Goal: Task Accomplishment & Management: Complete application form

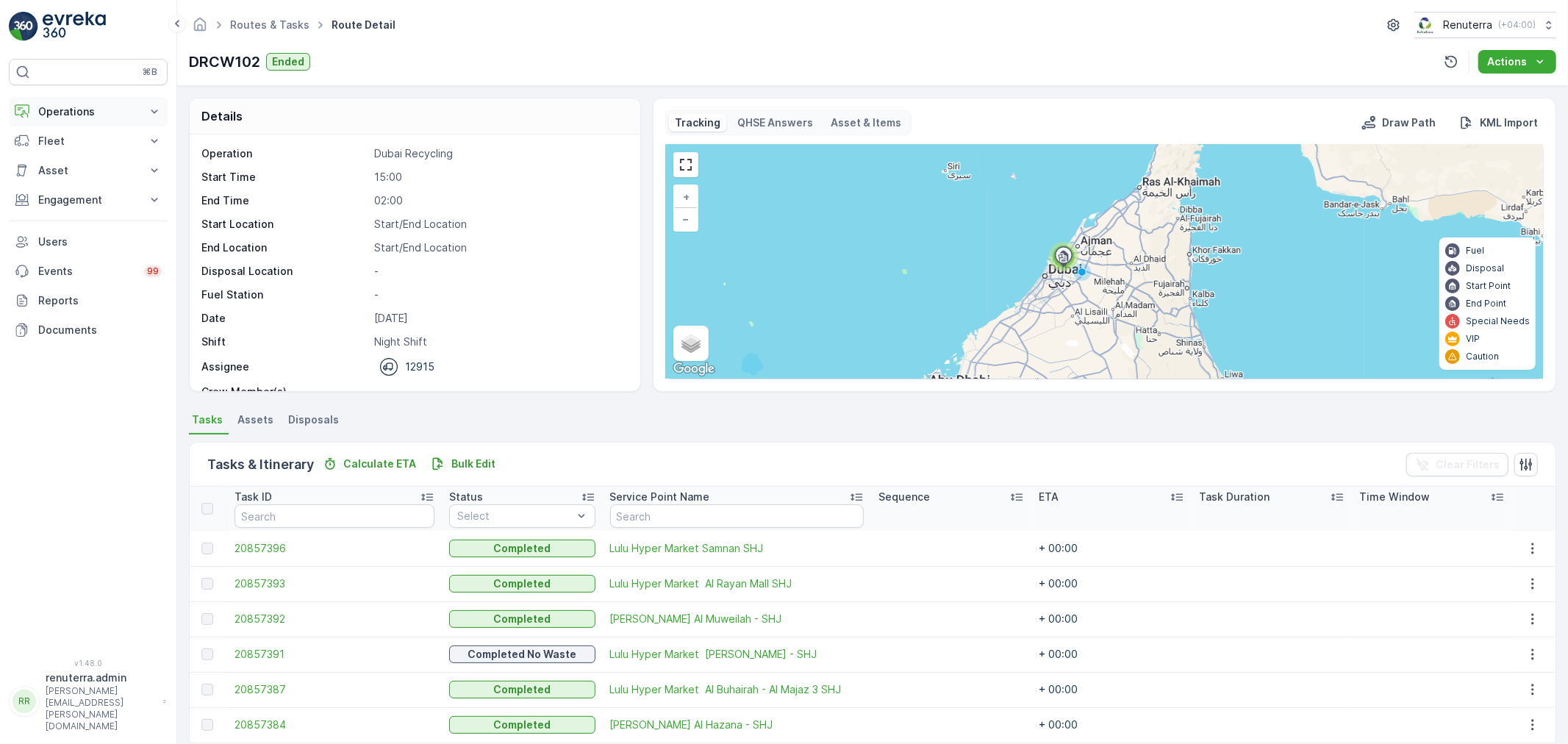
click at [90, 113] on p "Operations" at bounding box center [88, 111] width 100 height 15
click at [81, 174] on p "Routes & Tasks" at bounding box center [75, 178] width 76 height 15
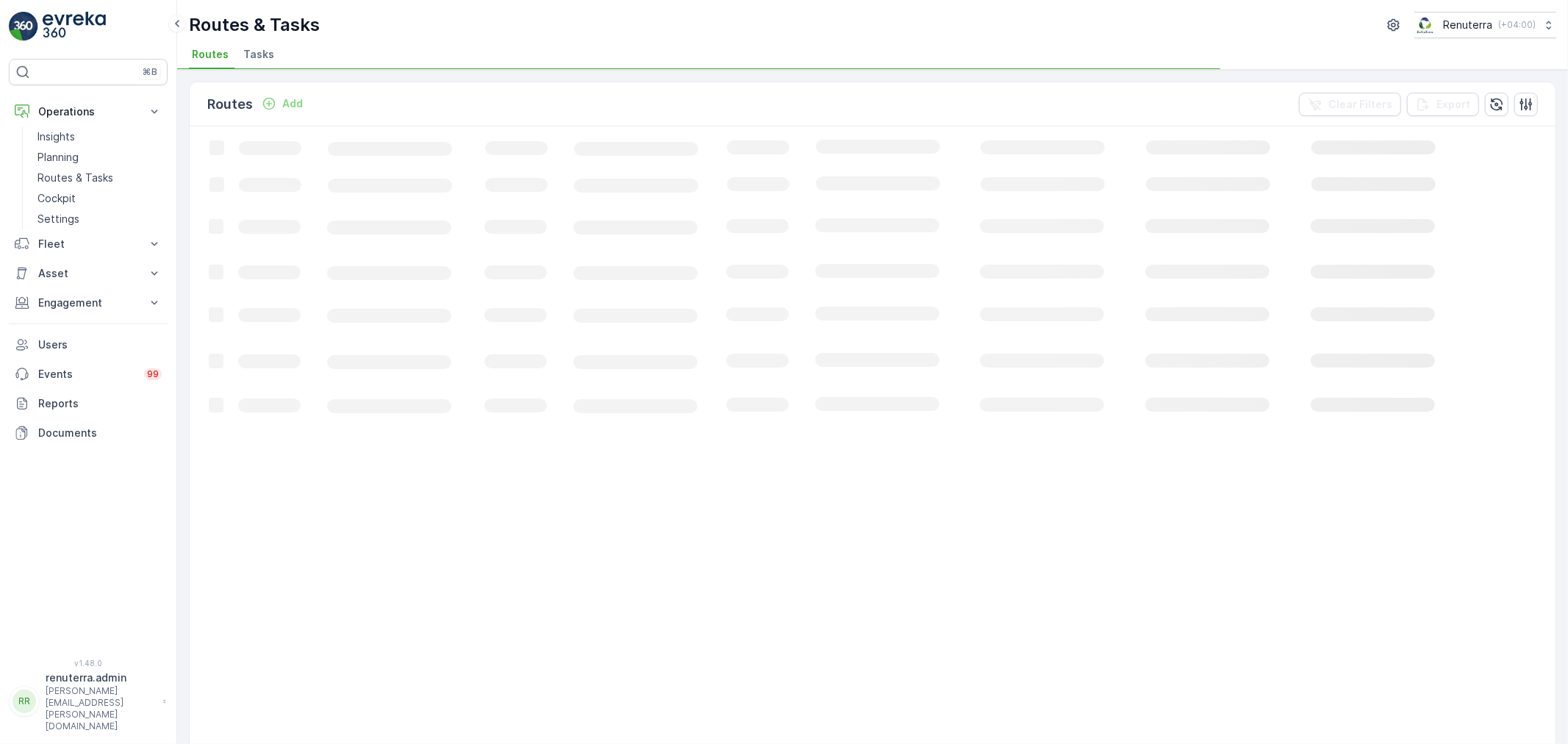
click at [252, 49] on span "Tasks" at bounding box center [259, 54] width 31 height 15
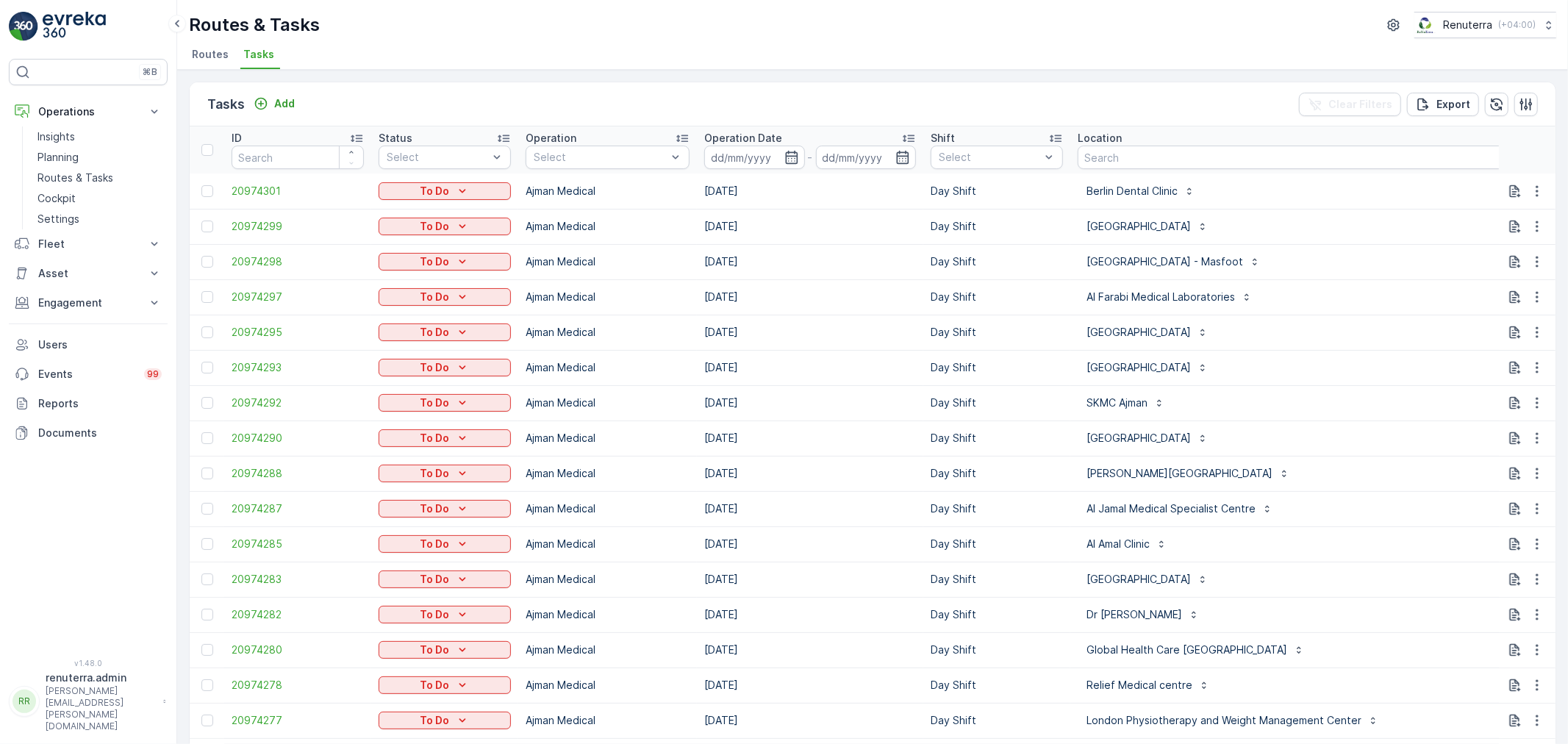
click at [216, 49] on span "Routes" at bounding box center [210, 54] width 36 height 15
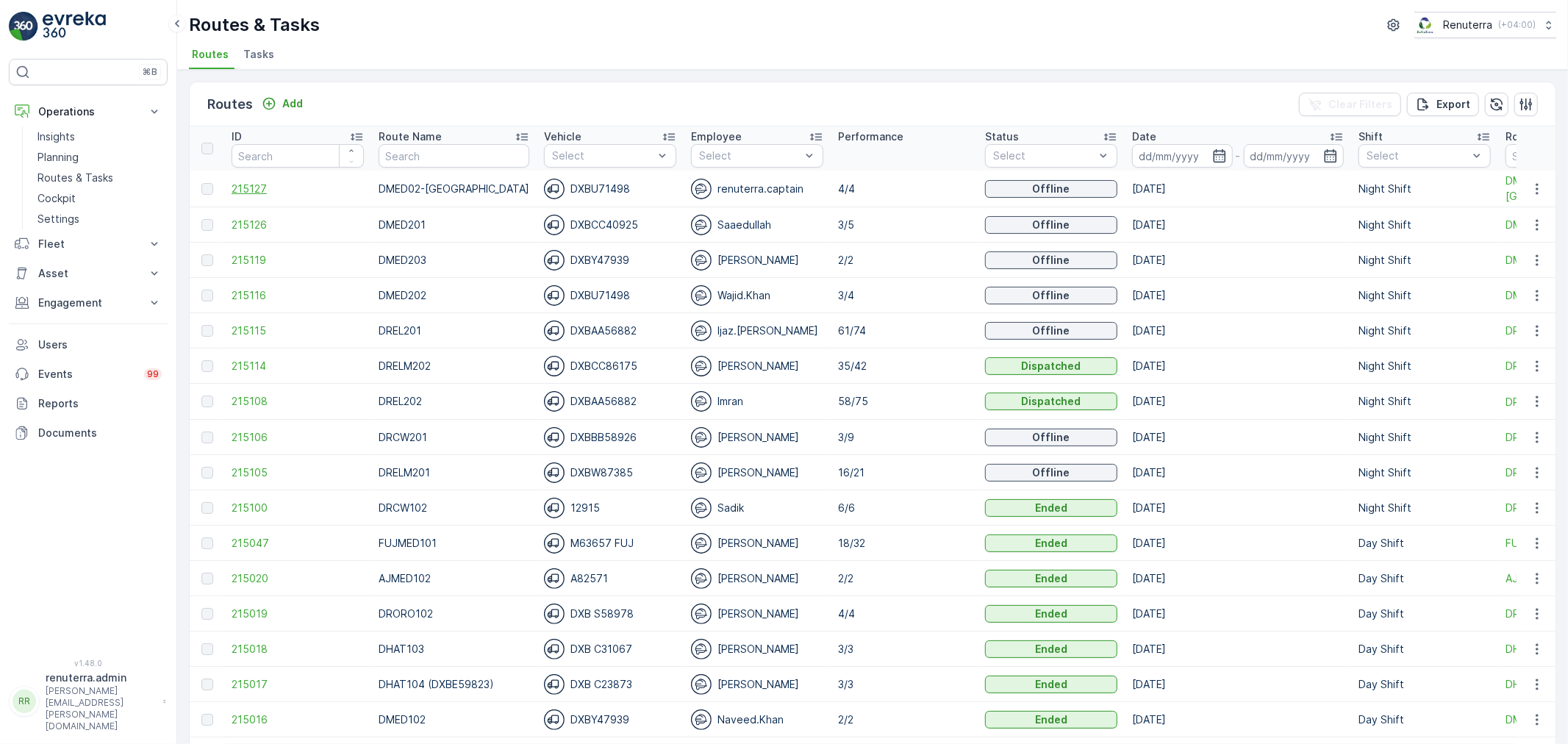
click at [240, 191] on span "215127" at bounding box center [298, 188] width 132 height 15
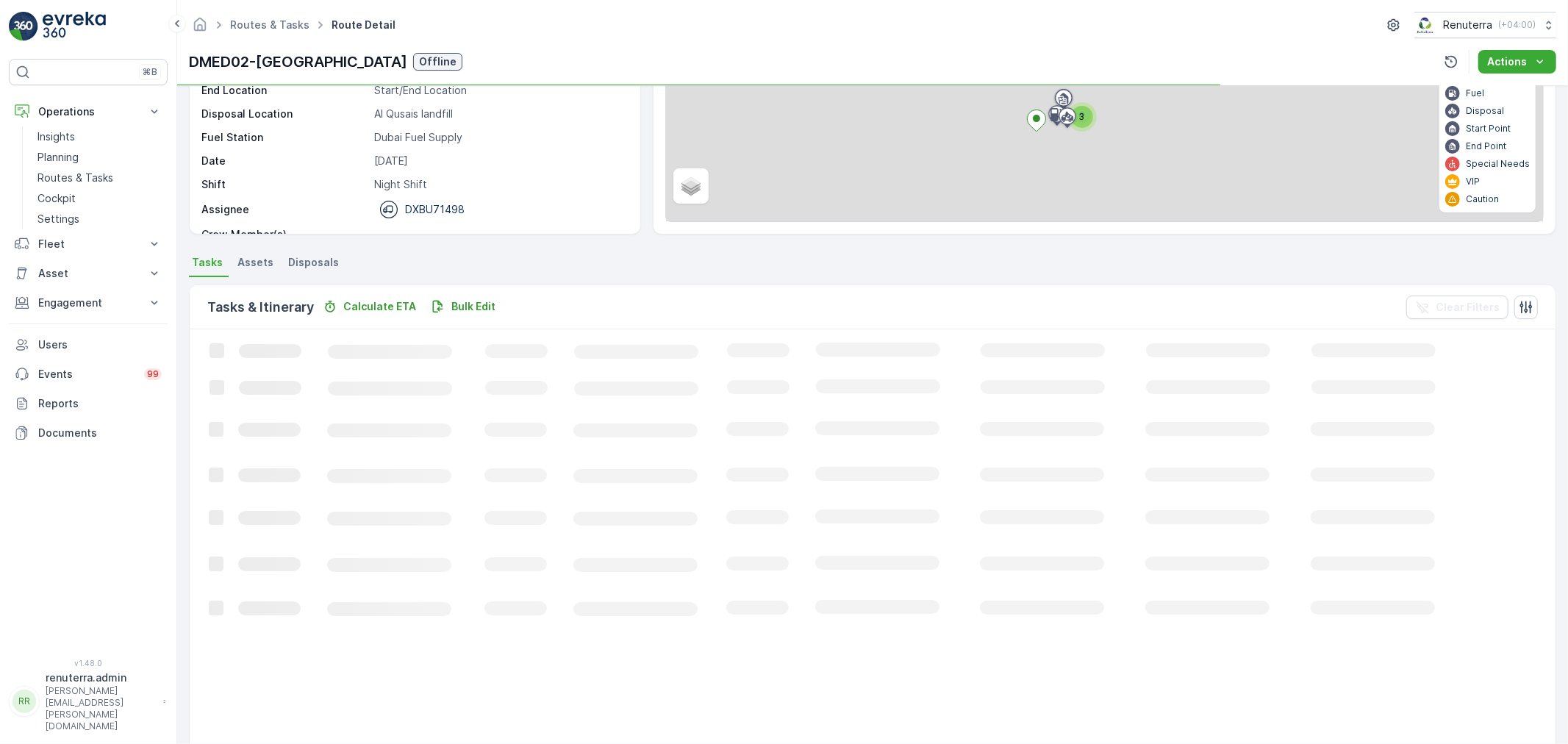
scroll to position [15, 0]
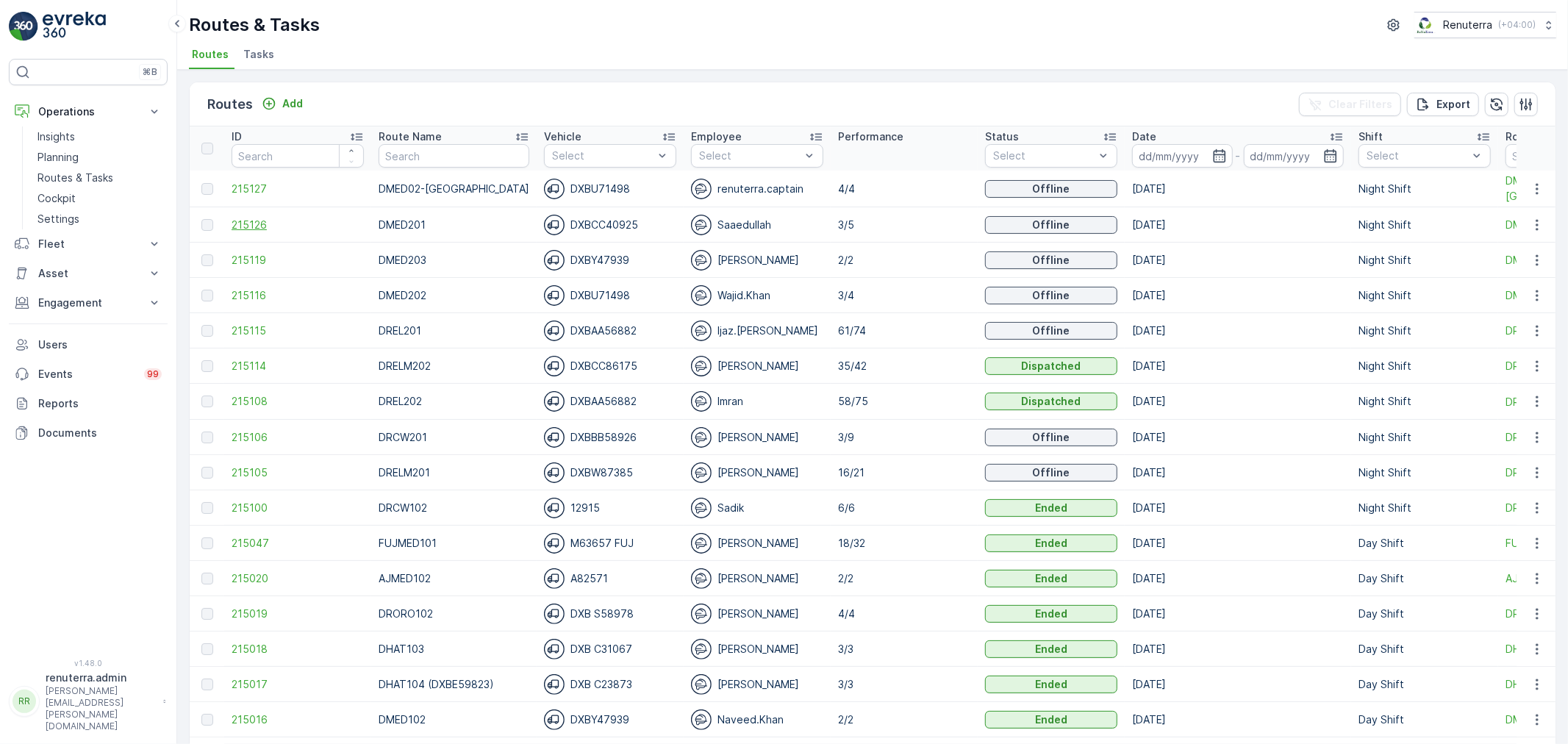
click at [239, 219] on span "215126" at bounding box center [298, 225] width 132 height 15
click at [252, 261] on span "215119" at bounding box center [298, 260] width 132 height 15
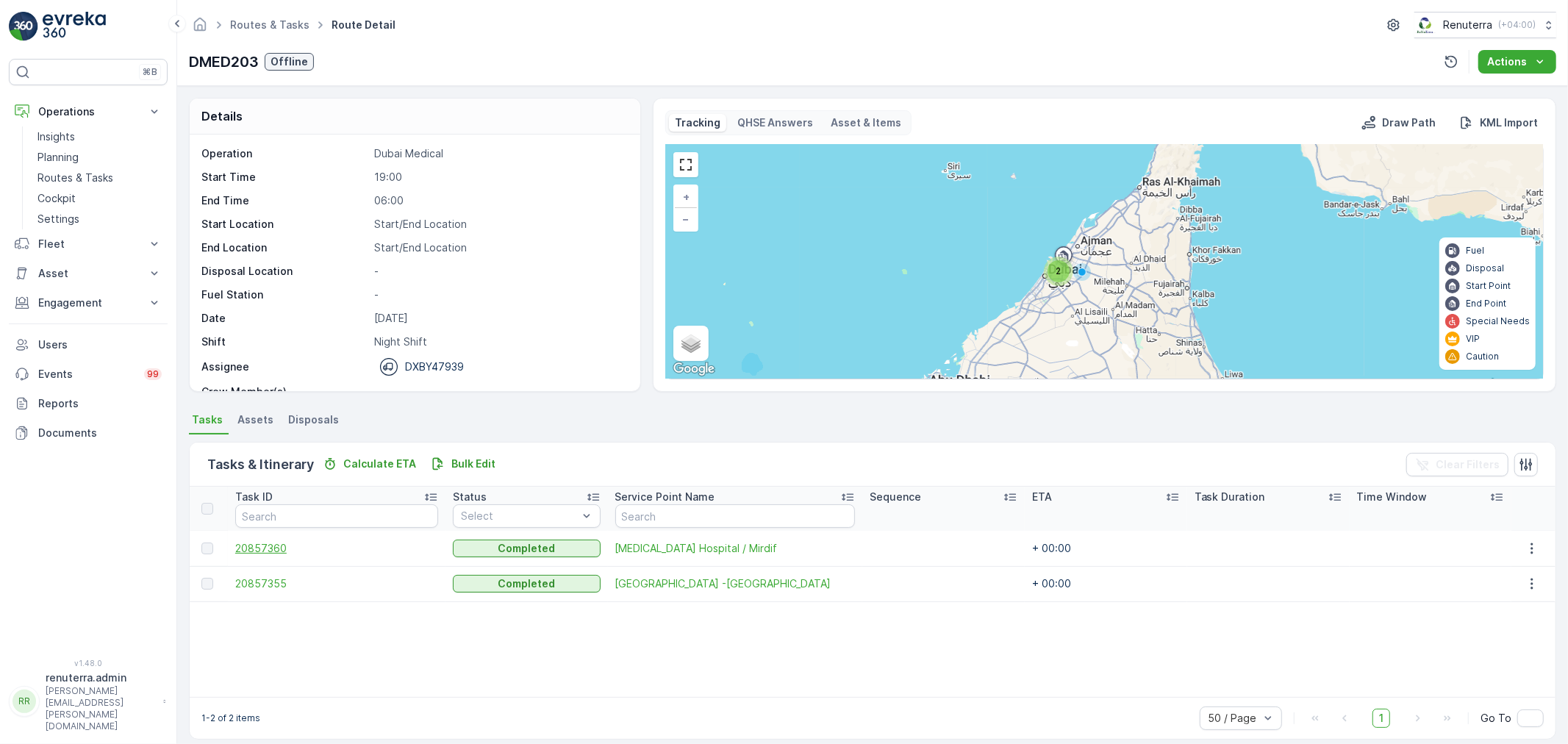
click at [268, 546] on span "20857360" at bounding box center [337, 548] width 203 height 15
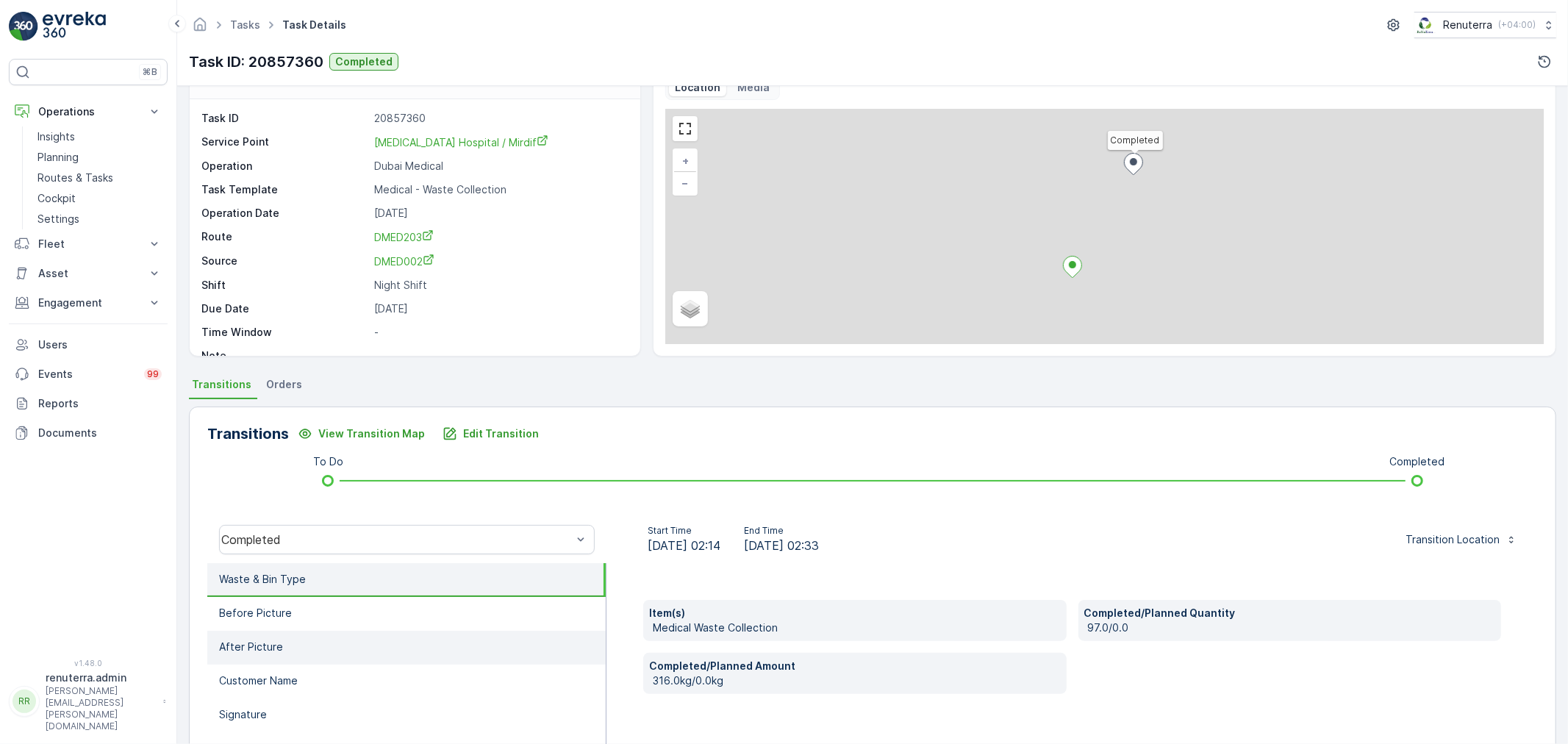
scroll to position [82, 0]
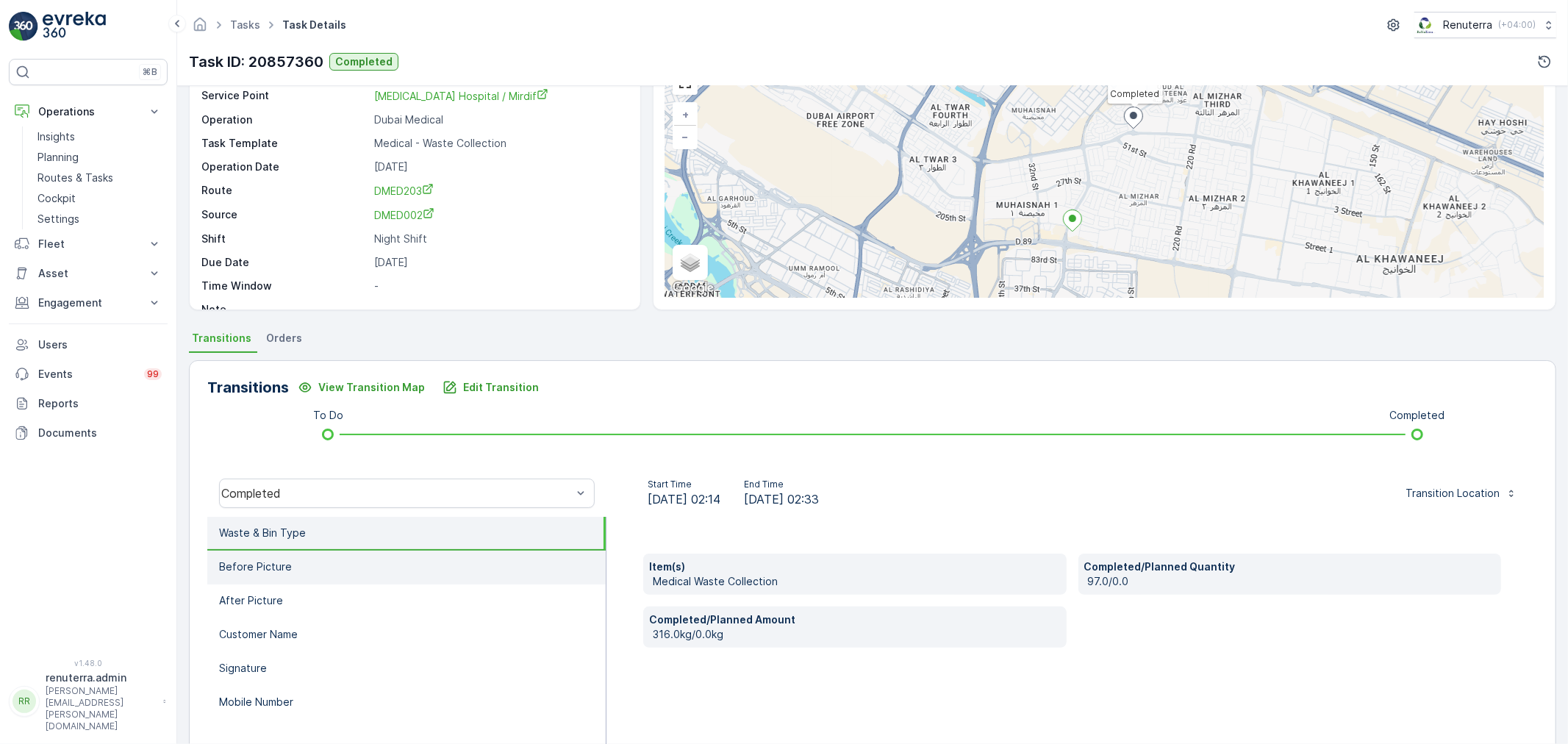
click at [325, 572] on li "Before Picture" at bounding box center [406, 567] width 398 height 34
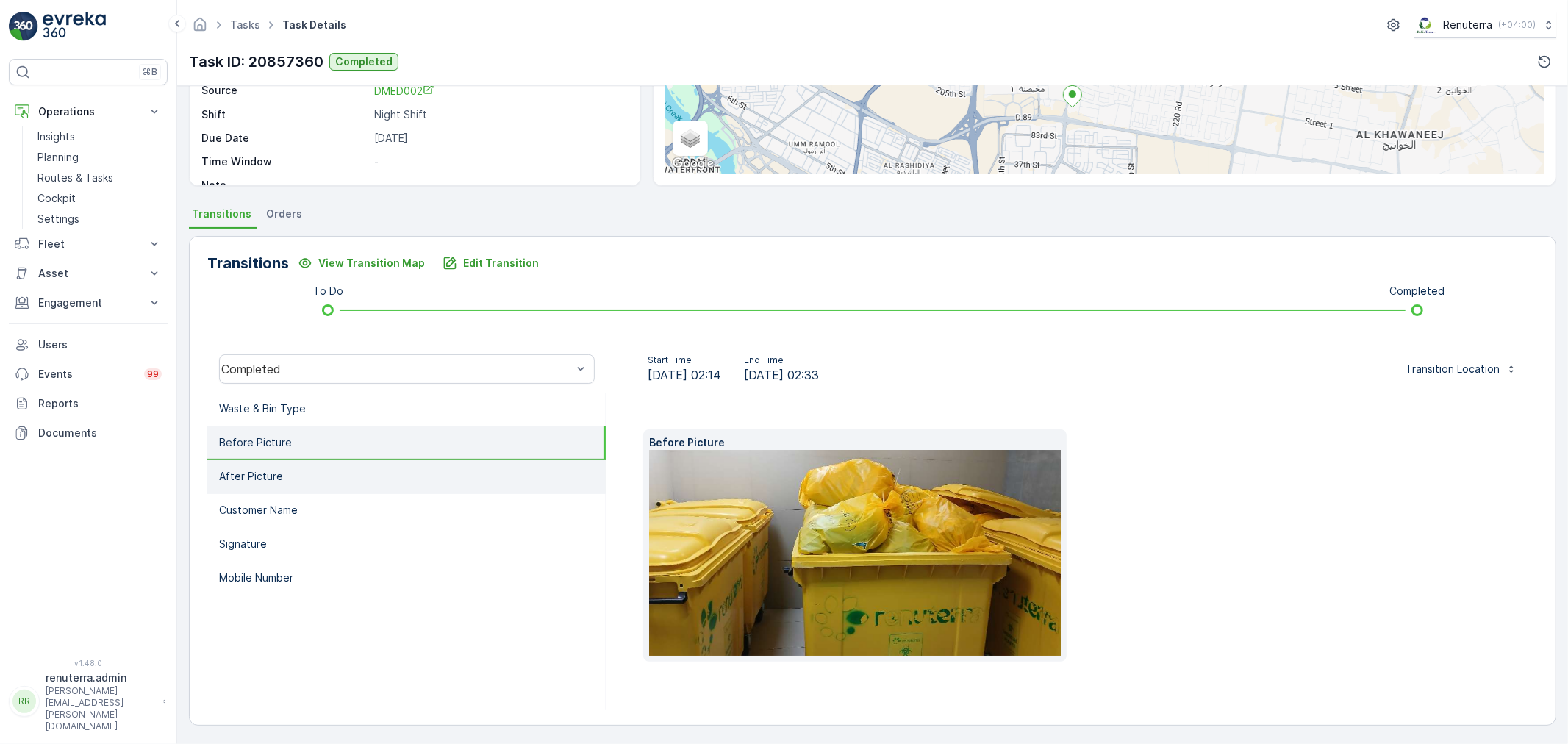
click at [318, 485] on li "After Picture" at bounding box center [406, 477] width 398 height 34
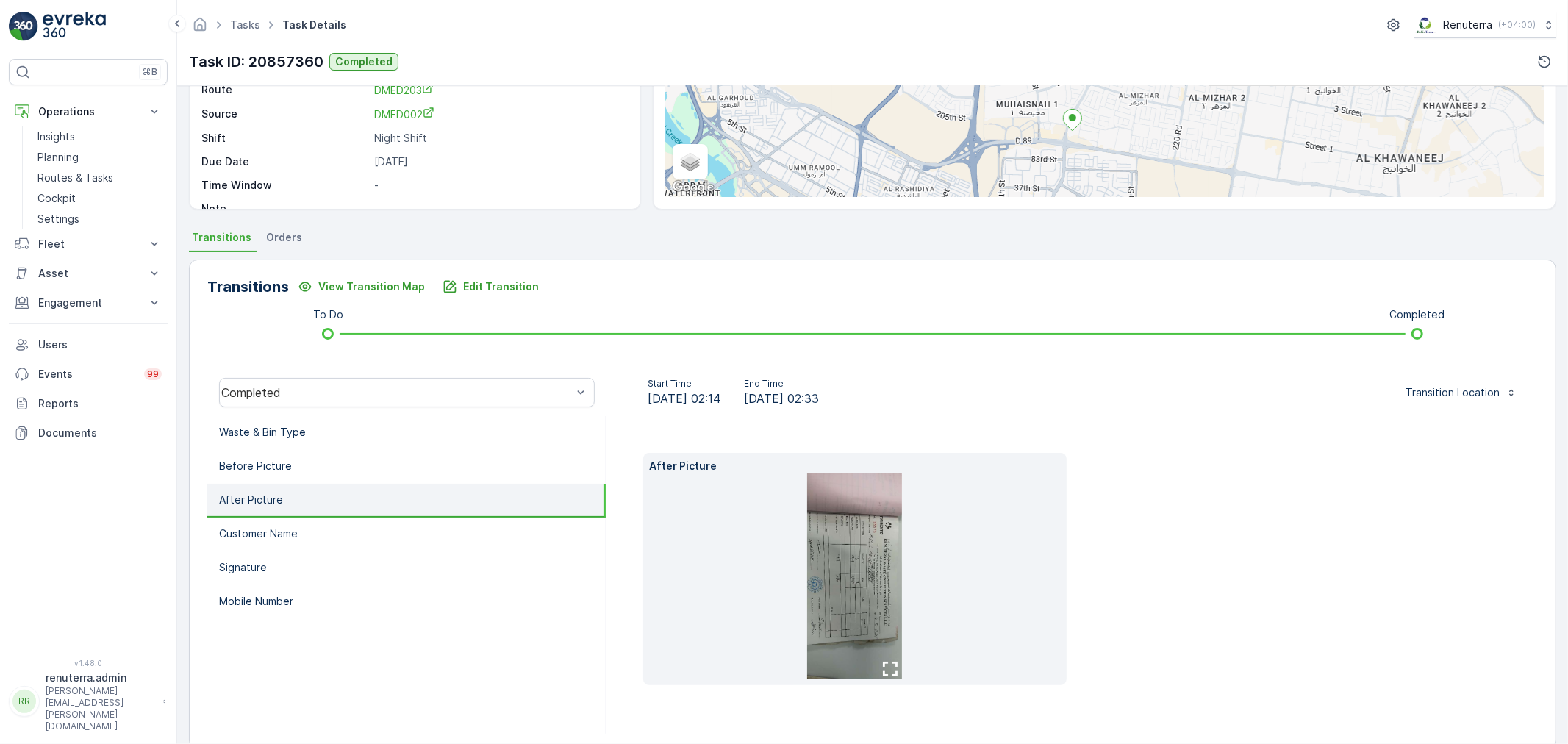
click at [314, 497] on li "After Picture" at bounding box center [406, 500] width 398 height 34
click at [313, 502] on li "After Picture" at bounding box center [406, 500] width 398 height 34
click at [310, 525] on li "Customer Name" at bounding box center [406, 534] width 398 height 34
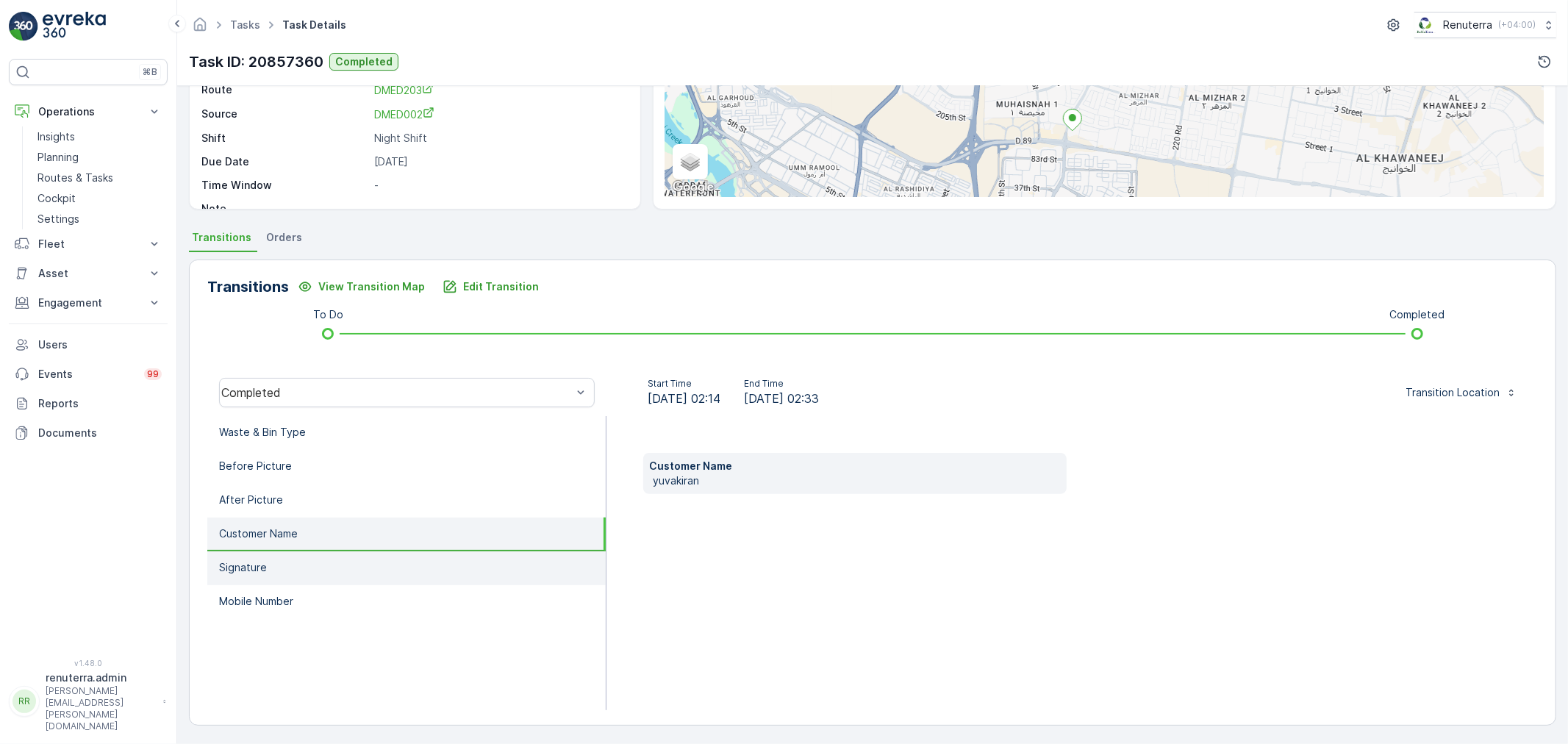
click at [303, 570] on li "Signature" at bounding box center [406, 568] width 398 height 34
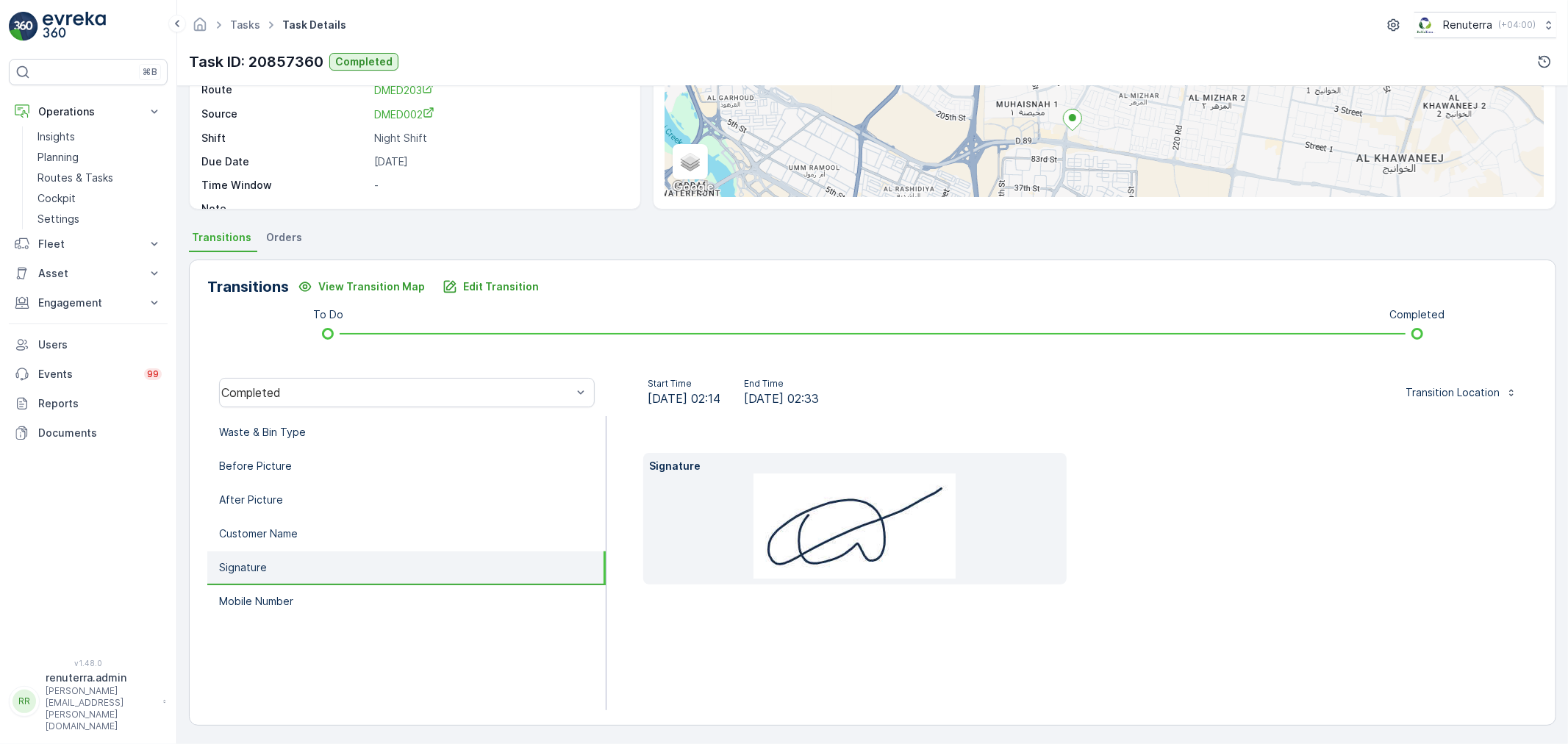
click at [334, 615] on ul "Waste & Bin Type Before Picture After Picture Customer Name Signature Mobile Nu…" at bounding box center [406, 563] width 399 height 294
drag, startPoint x: 336, startPoint y: 604, endPoint x: 348, endPoint y: 603, distance: 12.0
click at [337, 604] on li "Mobile Number" at bounding box center [406, 602] width 398 height 34
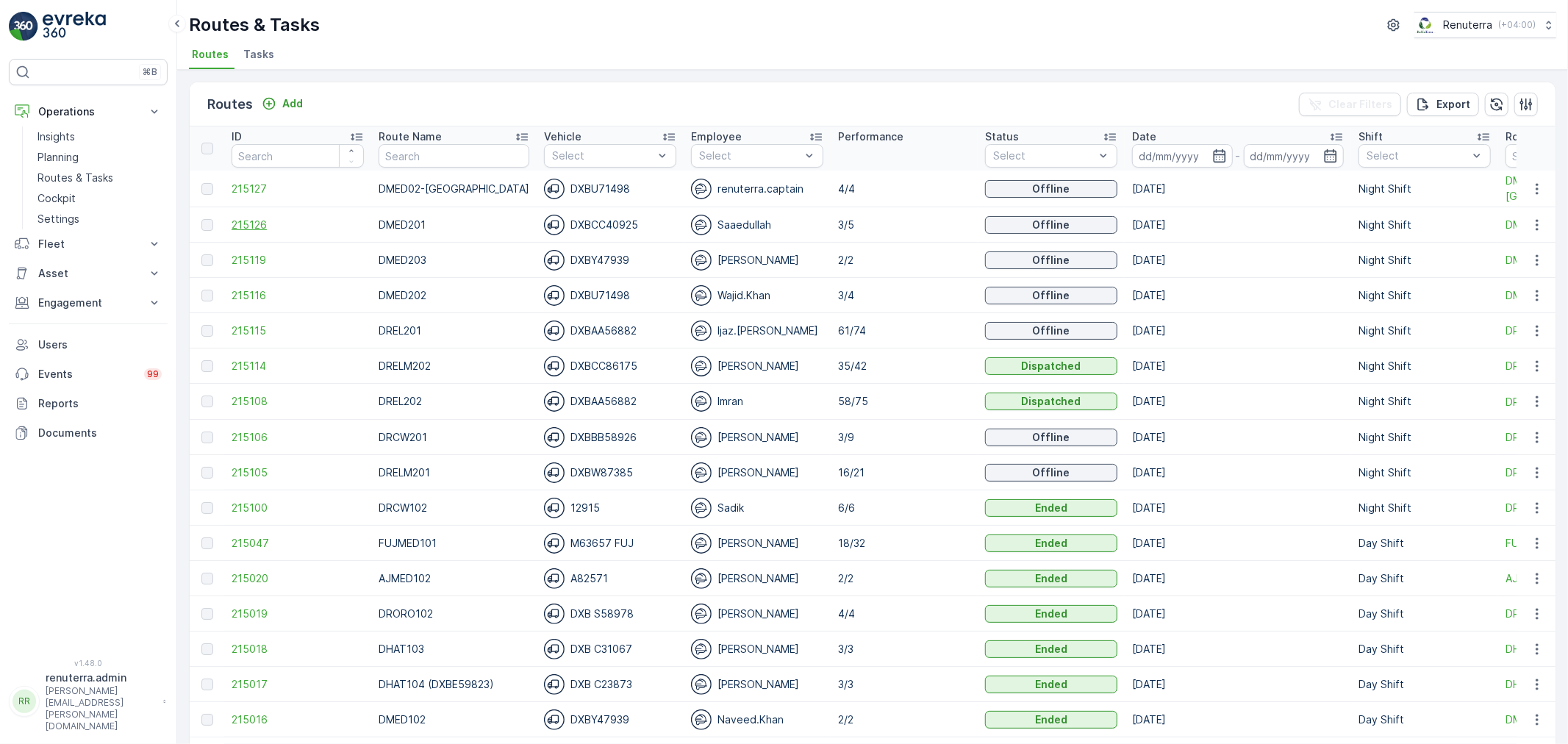
click at [250, 219] on span "215126" at bounding box center [298, 225] width 132 height 15
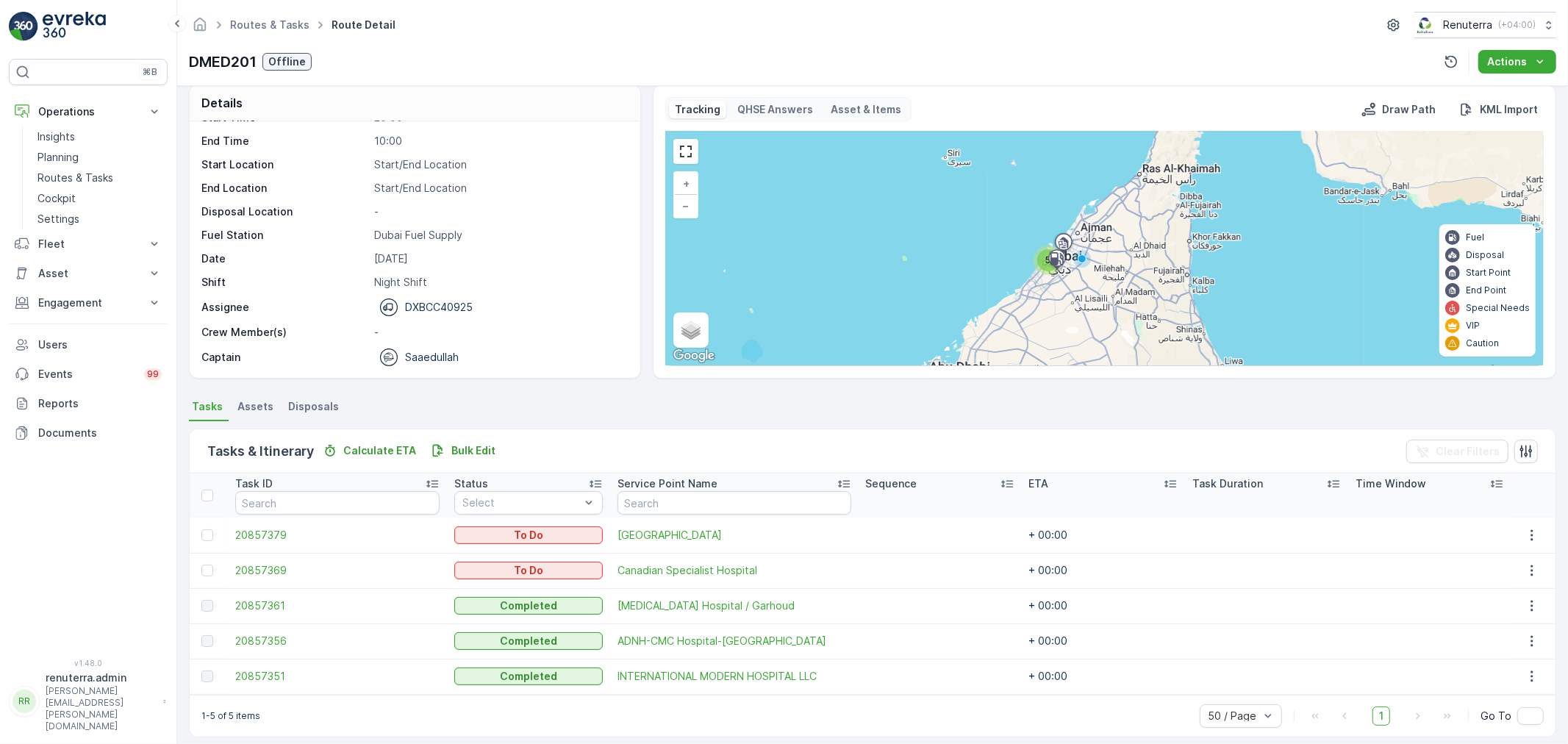
scroll to position [25, 0]
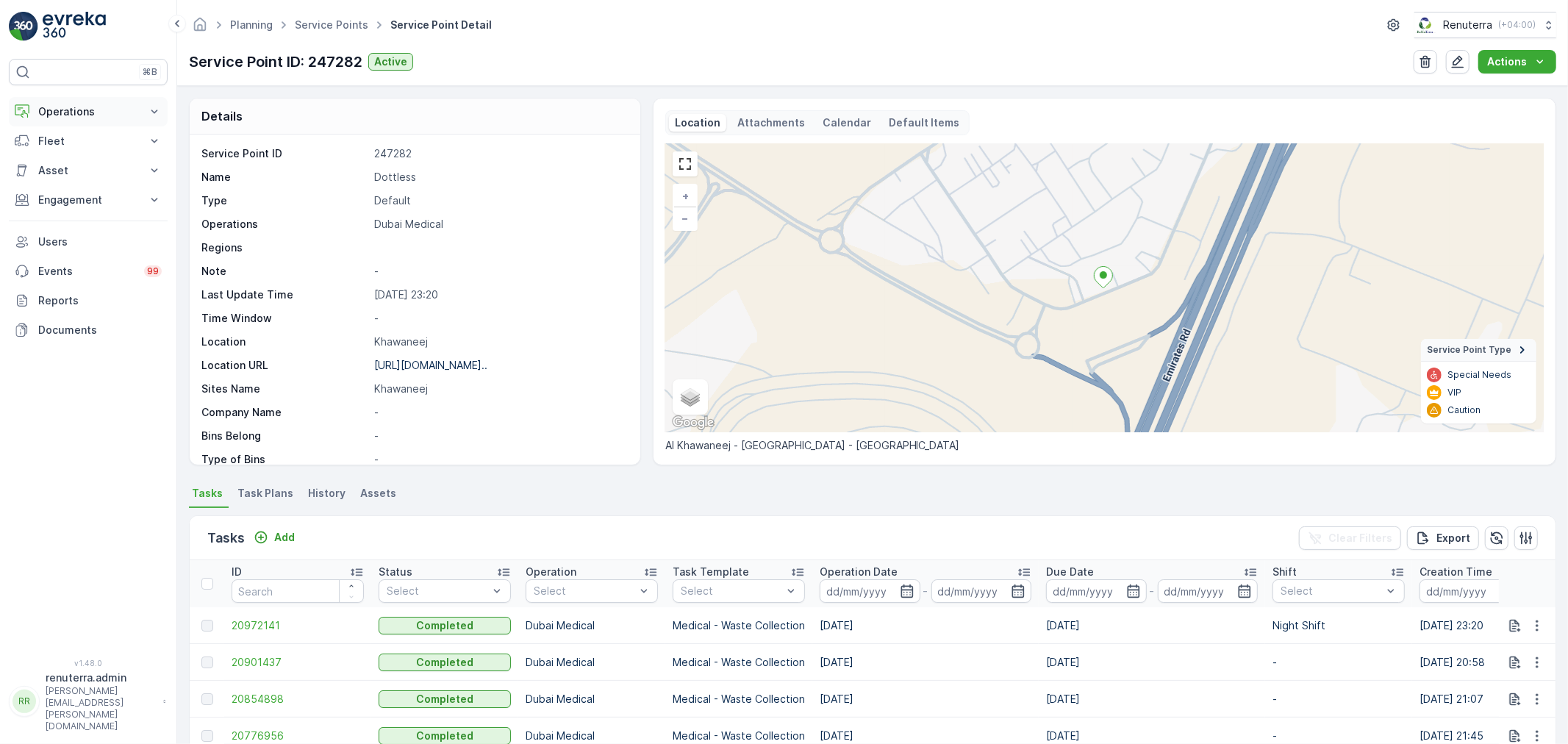
click at [89, 108] on p "Operations" at bounding box center [88, 111] width 100 height 15
click at [84, 176] on p "Routes & Tasks" at bounding box center [75, 178] width 76 height 15
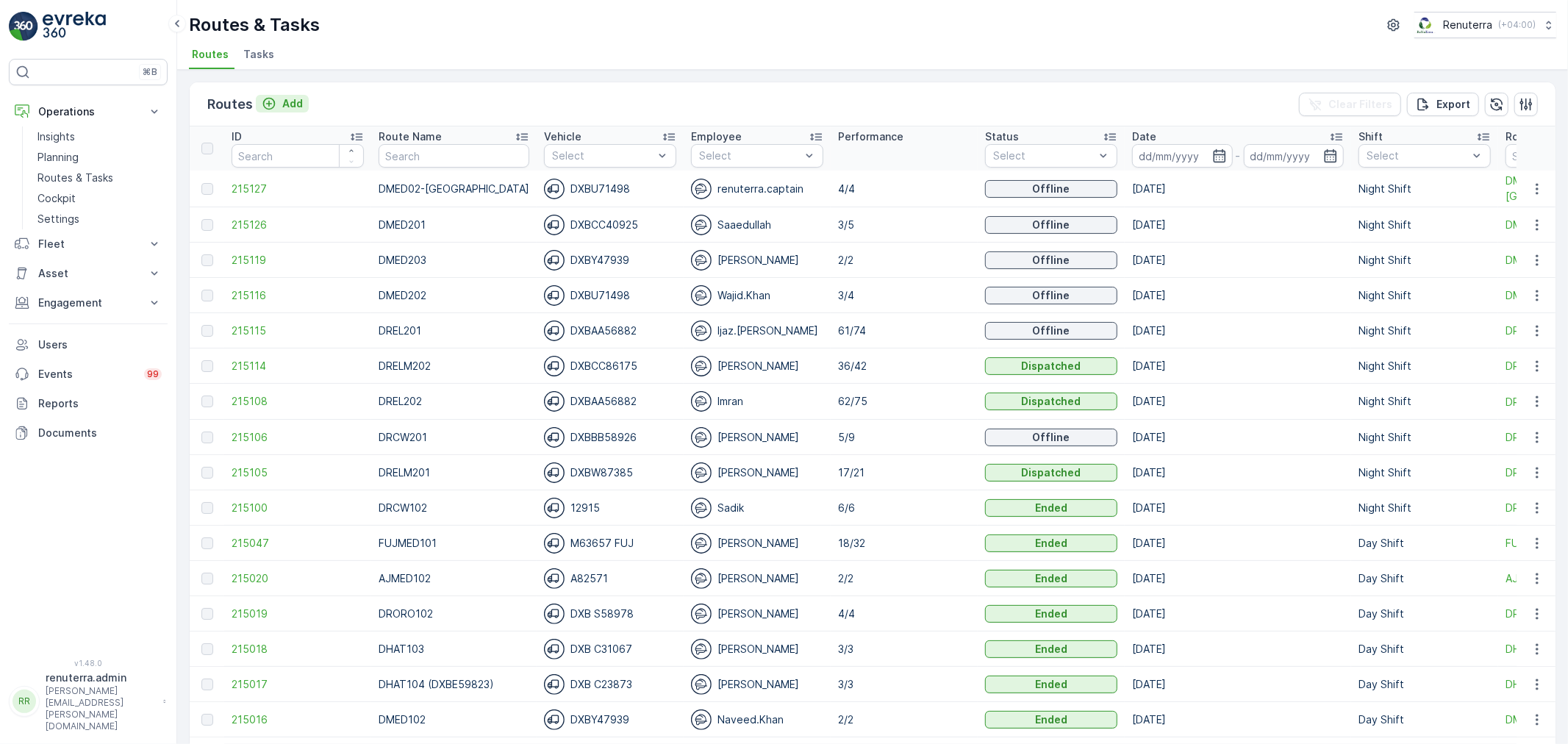
click at [289, 98] on p "Add" at bounding box center [292, 103] width 20 height 15
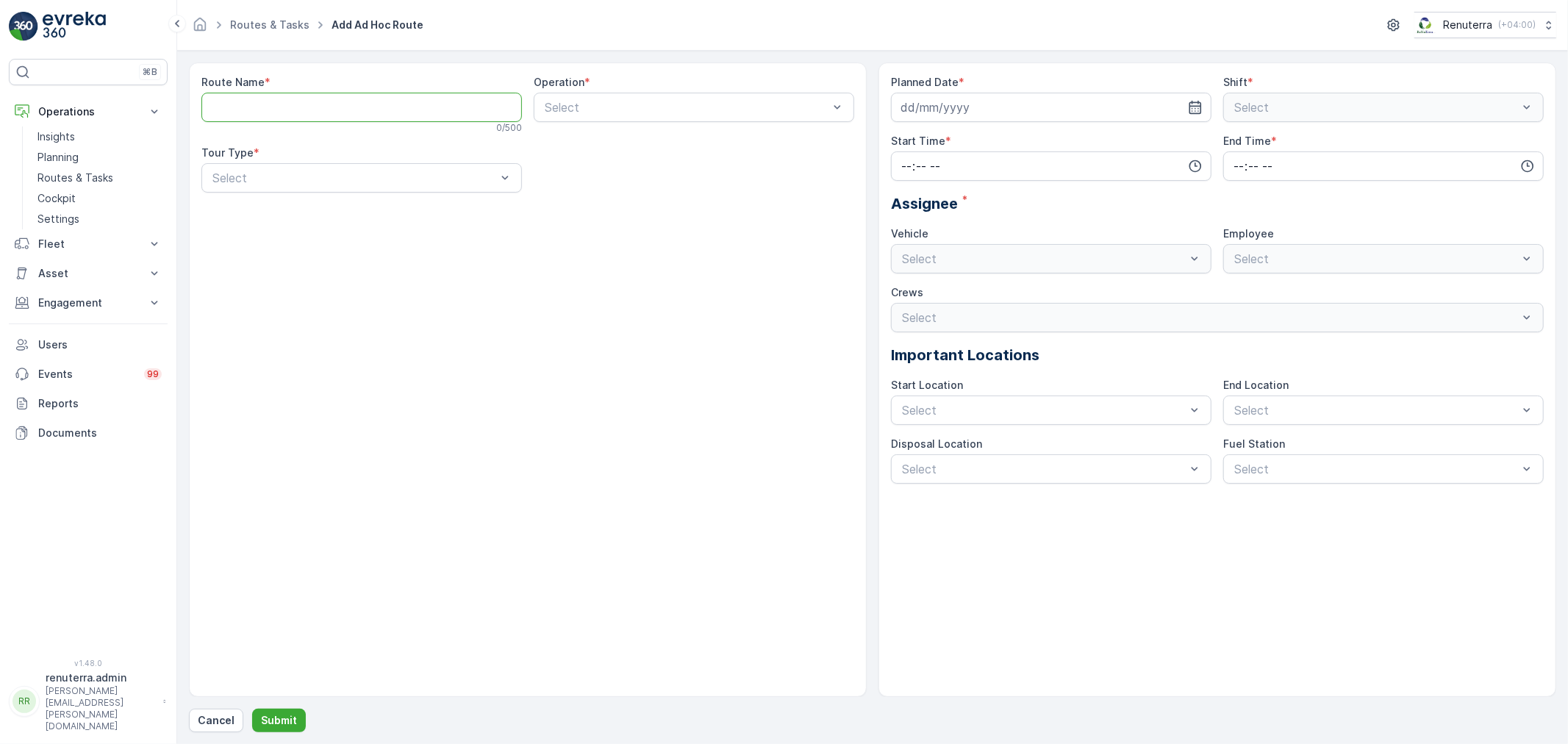
click at [372, 108] on Name "Route Name" at bounding box center [362, 107] width 321 height 29
type Name "DRELM101"
click at [652, 118] on div "Select" at bounding box center [693, 107] width 321 height 29
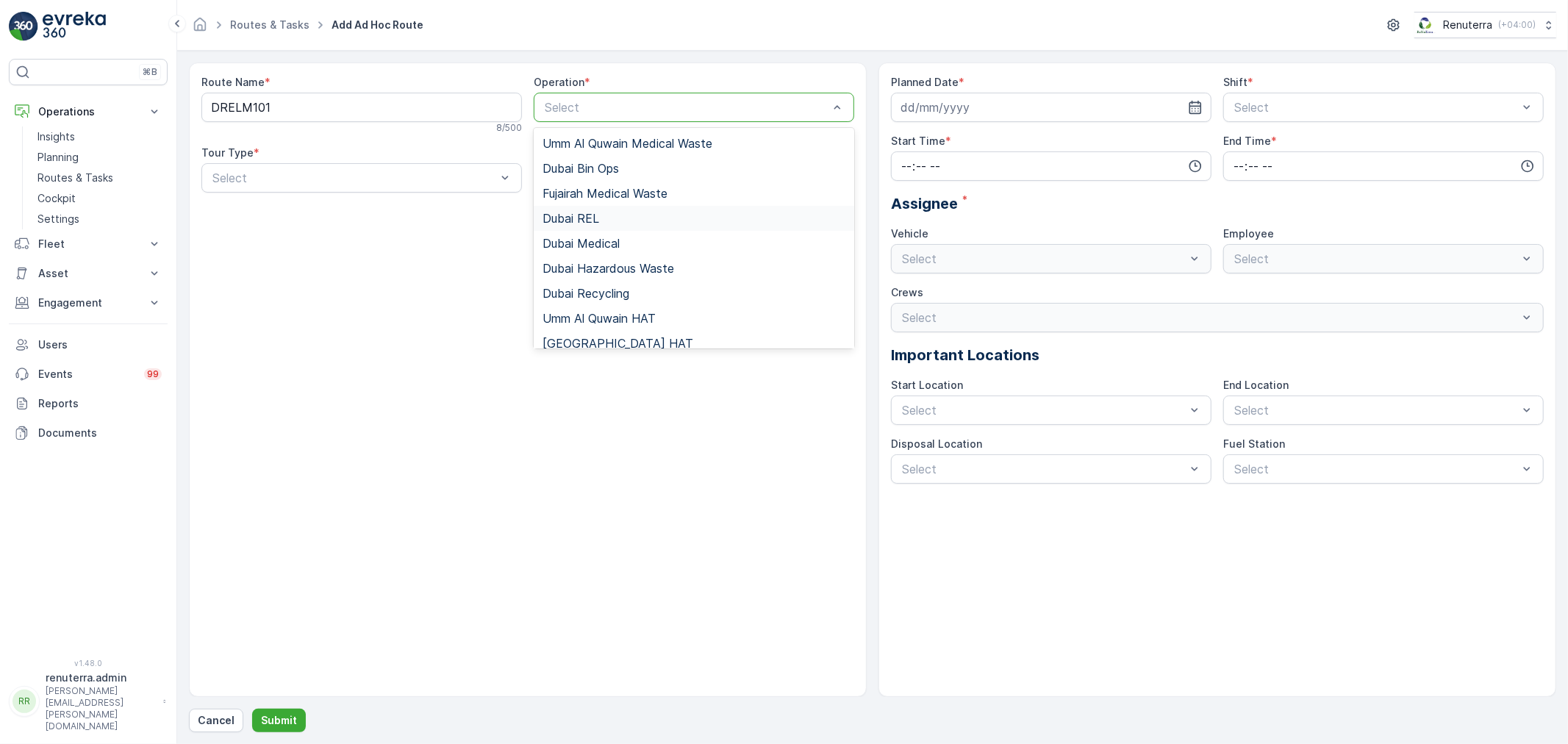
click at [625, 223] on div "Dubai REL" at bounding box center [693, 218] width 303 height 13
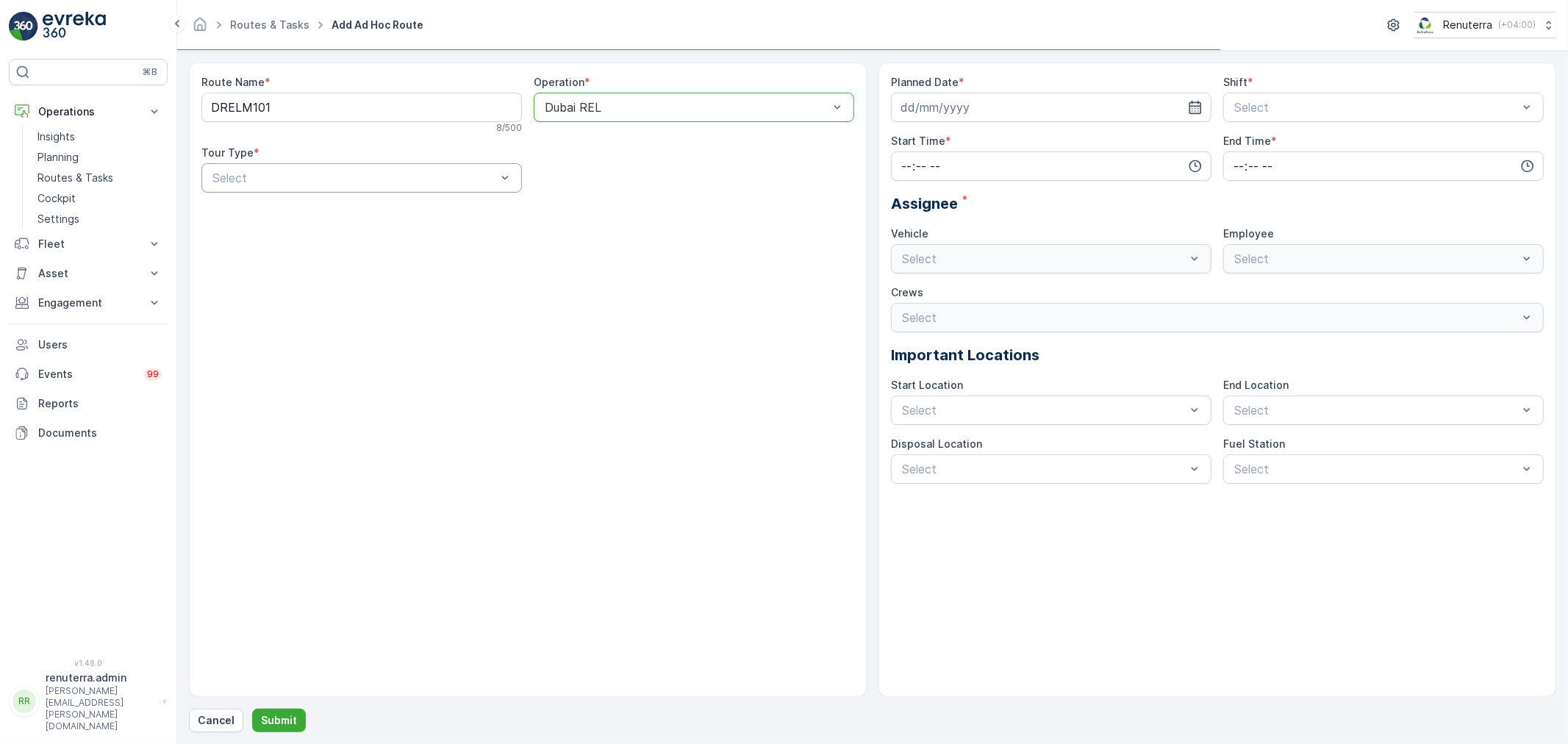
click at [351, 184] on div at bounding box center [354, 178] width 287 height 13
click at [336, 233] on div "Dynamic" at bounding box center [362, 238] width 303 height 13
click at [1196, 106] on icon "button" at bounding box center [1195, 107] width 15 height 15
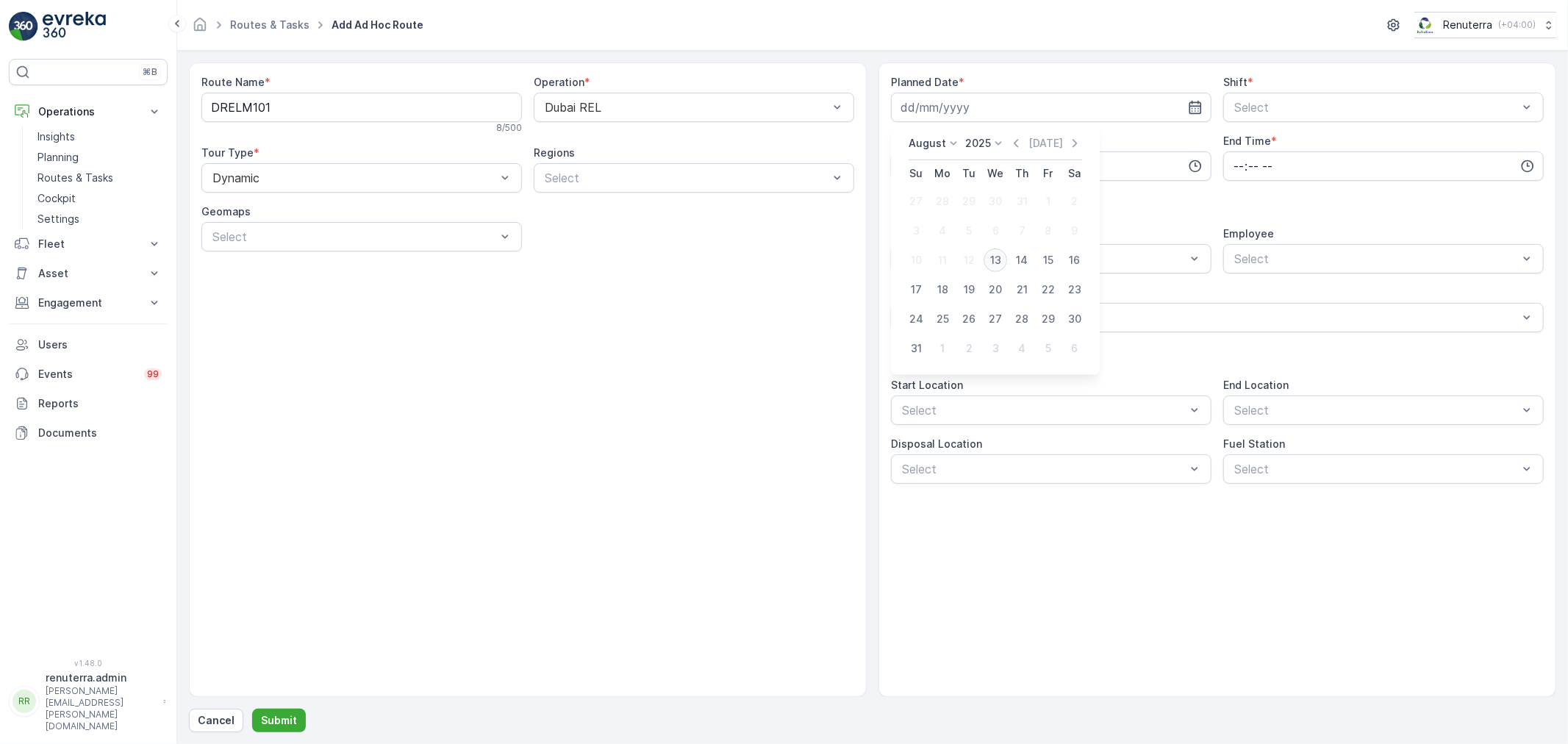
click at [985, 252] on td "13" at bounding box center [996, 260] width 27 height 29
drag, startPoint x: 990, startPoint y: 257, endPoint x: 1000, endPoint y: 259, distance: 10.2
click at [993, 258] on div "13" at bounding box center [996, 260] width 23 height 23
type input "13.08.2025"
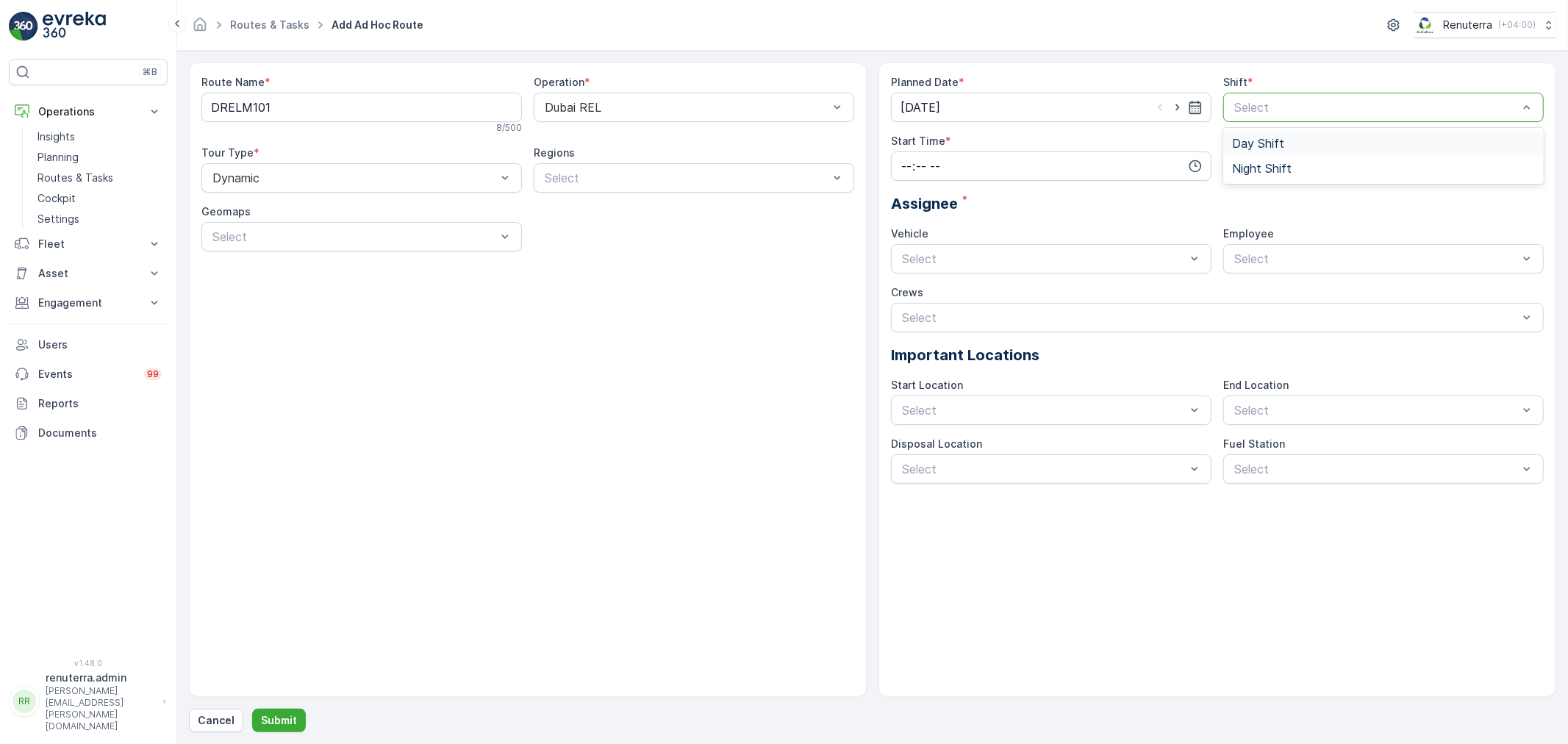
drag, startPoint x: 1304, startPoint y: 136, endPoint x: 1277, endPoint y: 140, distance: 27.3
click at [1299, 138] on div "Day Shift" at bounding box center [1383, 143] width 303 height 13
click at [980, 171] on input "time" at bounding box center [1051, 165] width 321 height 29
click at [912, 291] on span "06" at bounding box center [906, 294] width 13 height 15
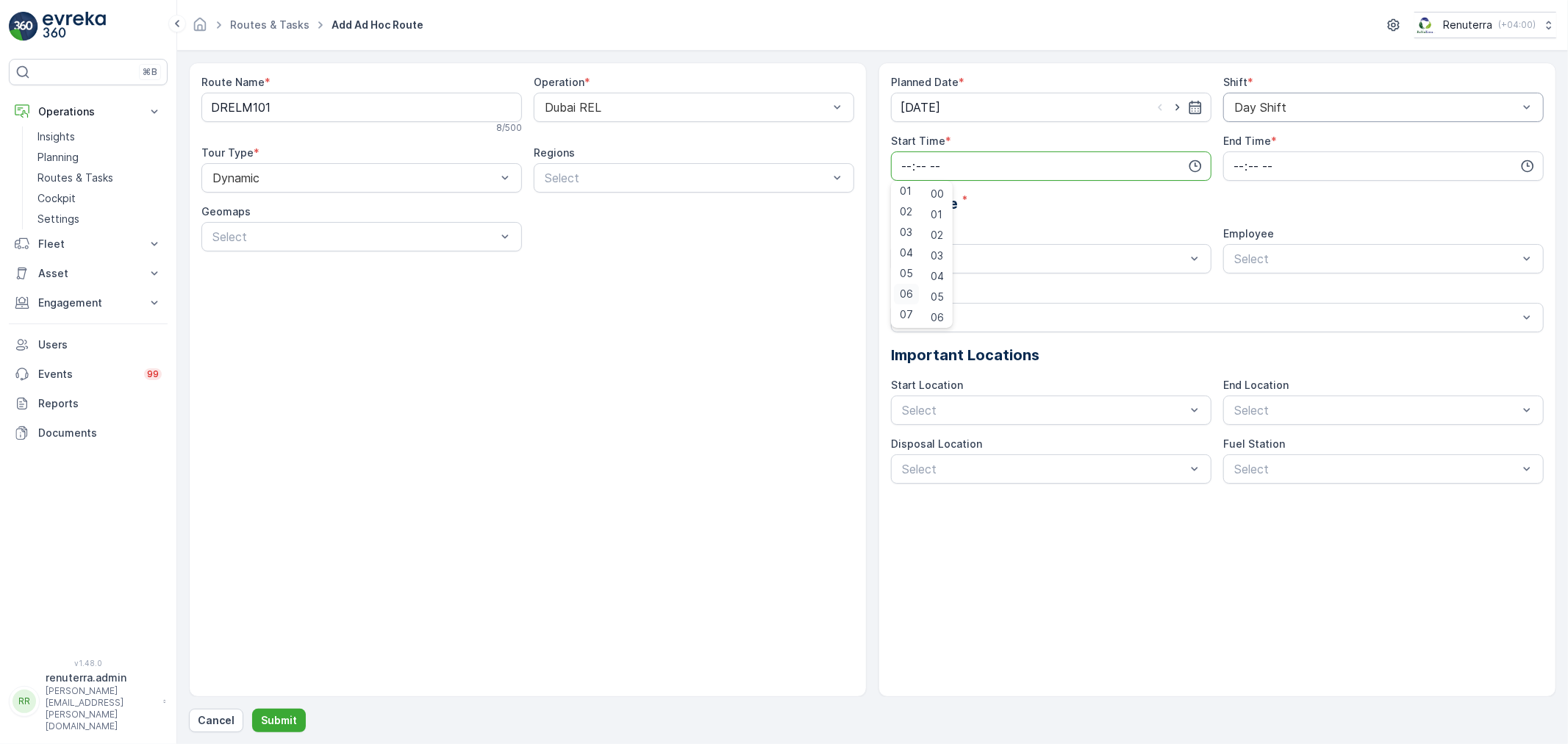
type input "06:00"
click at [1527, 163] on icon "button" at bounding box center [1527, 166] width 15 height 15
click at [1241, 247] on span "12" at bounding box center [1237, 250] width 11 height 15
type input "12:00"
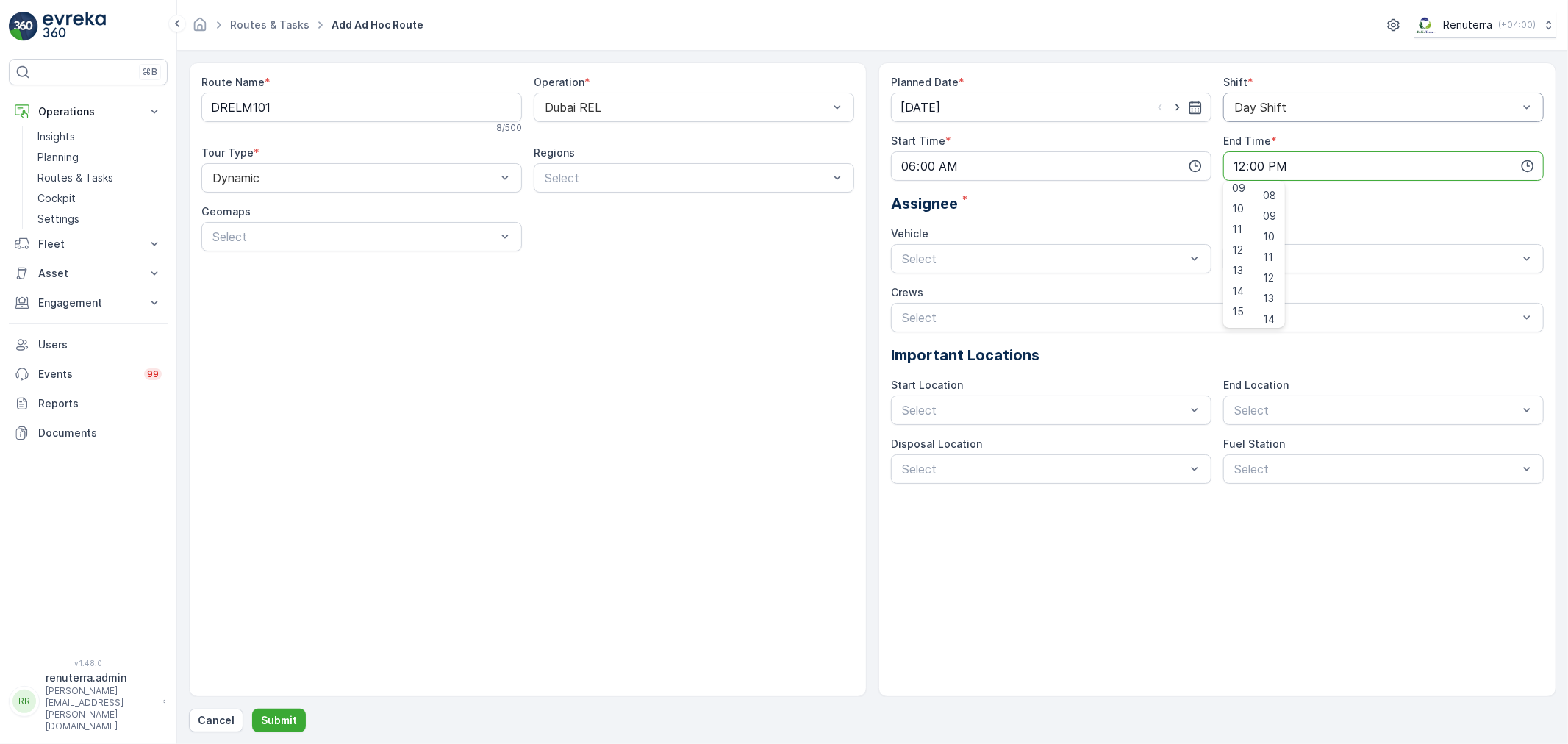
scroll to position [185, 0]
drag, startPoint x: 1400, startPoint y: 215, endPoint x: 1257, endPoint y: 208, distance: 143.2
click at [1395, 214] on div "Planned Date * 13.08.2025 Shift * Day Shift Start Time * 06:00 End Time * 12:00…" at bounding box center [1217, 279] width 652 height 409
click at [1013, 252] on div at bounding box center [1044, 259] width 287 height 13
click at [985, 372] on div "DXBCC86174" at bounding box center [1051, 370] width 303 height 13
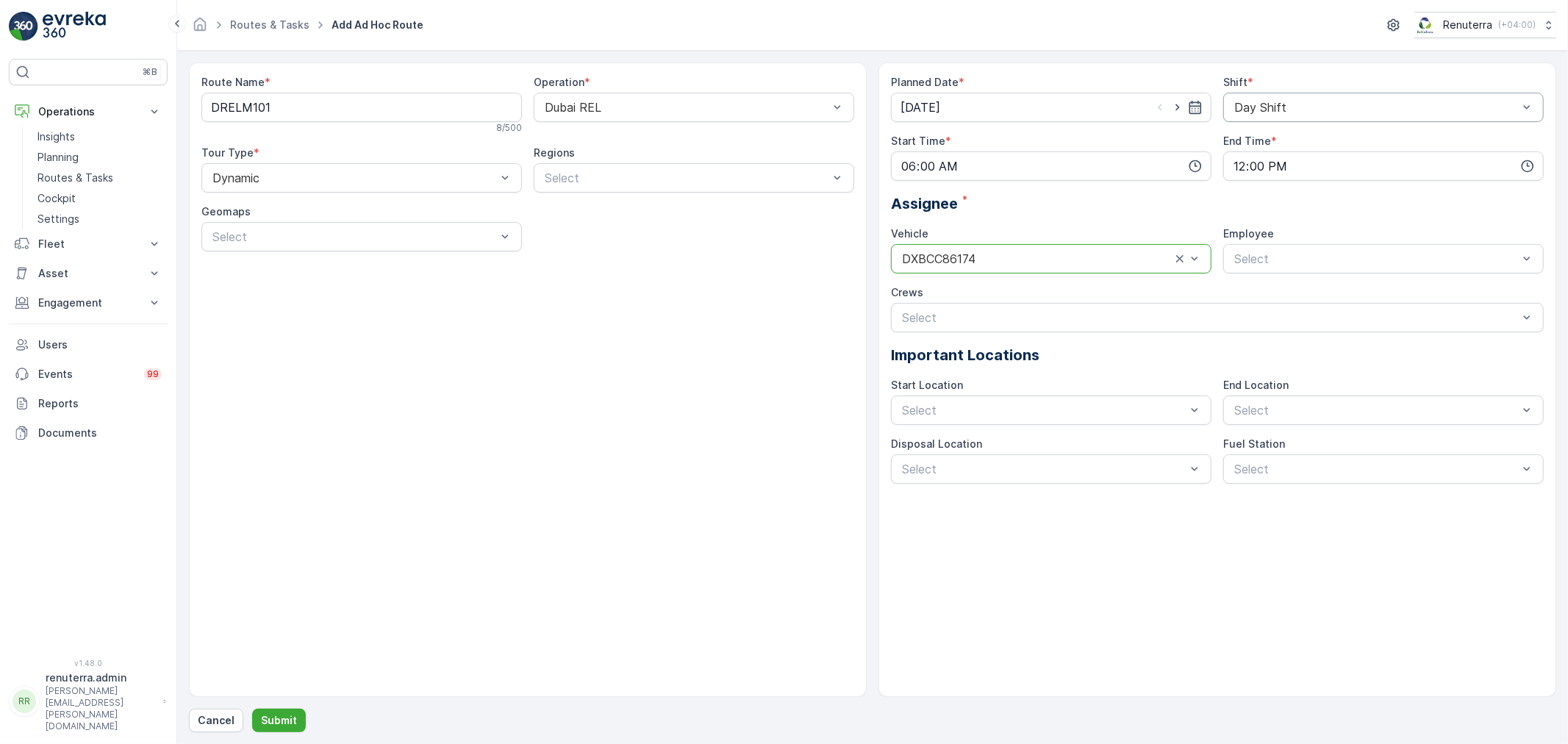
click at [1123, 258] on div at bounding box center [1036, 259] width 272 height 13
click at [1094, 260] on div at bounding box center [1044, 259] width 287 height 13
click at [991, 416] on div "DXBW85421" at bounding box center [1051, 420] width 303 height 13
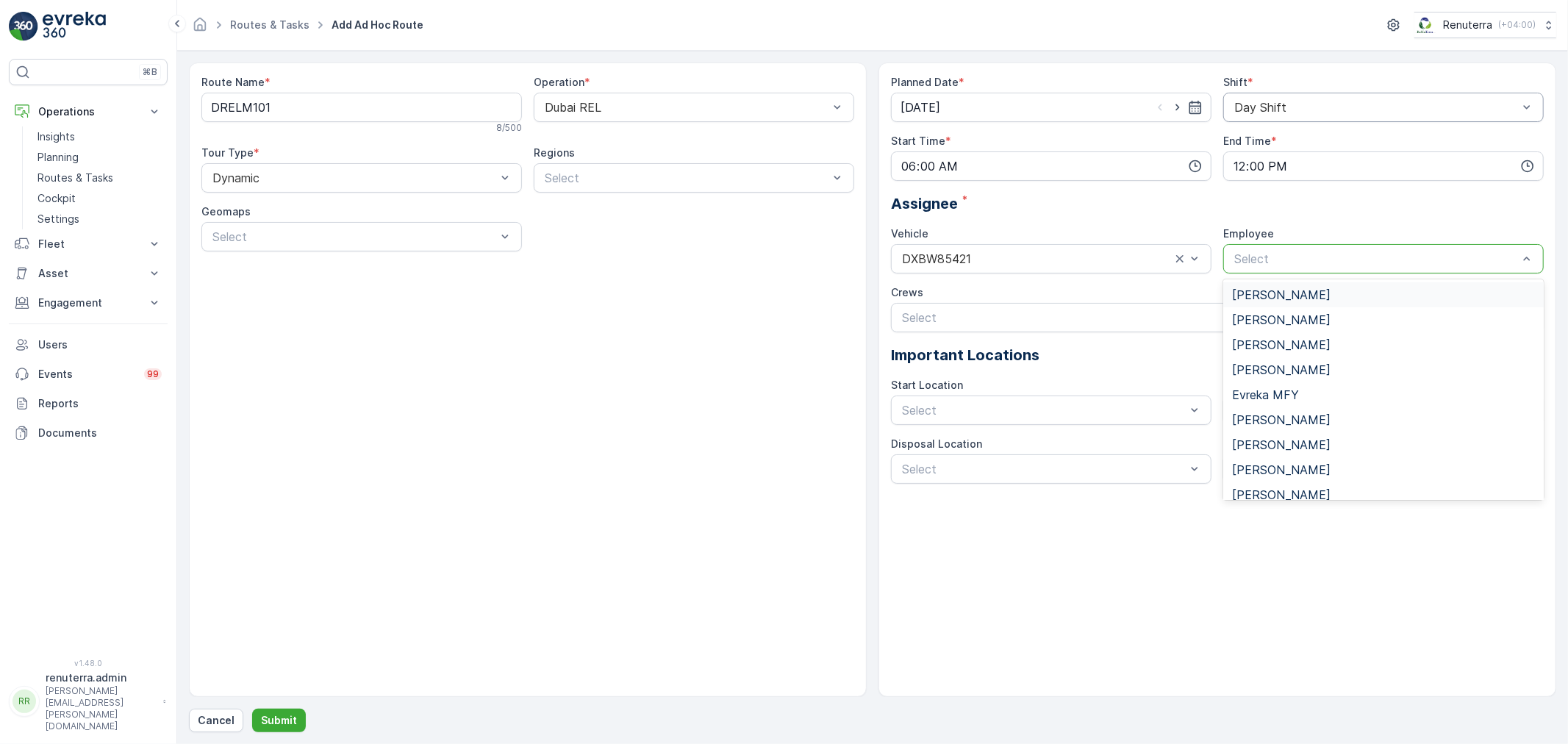
click at [1295, 261] on div at bounding box center [1376, 259] width 287 height 13
type input "pa"
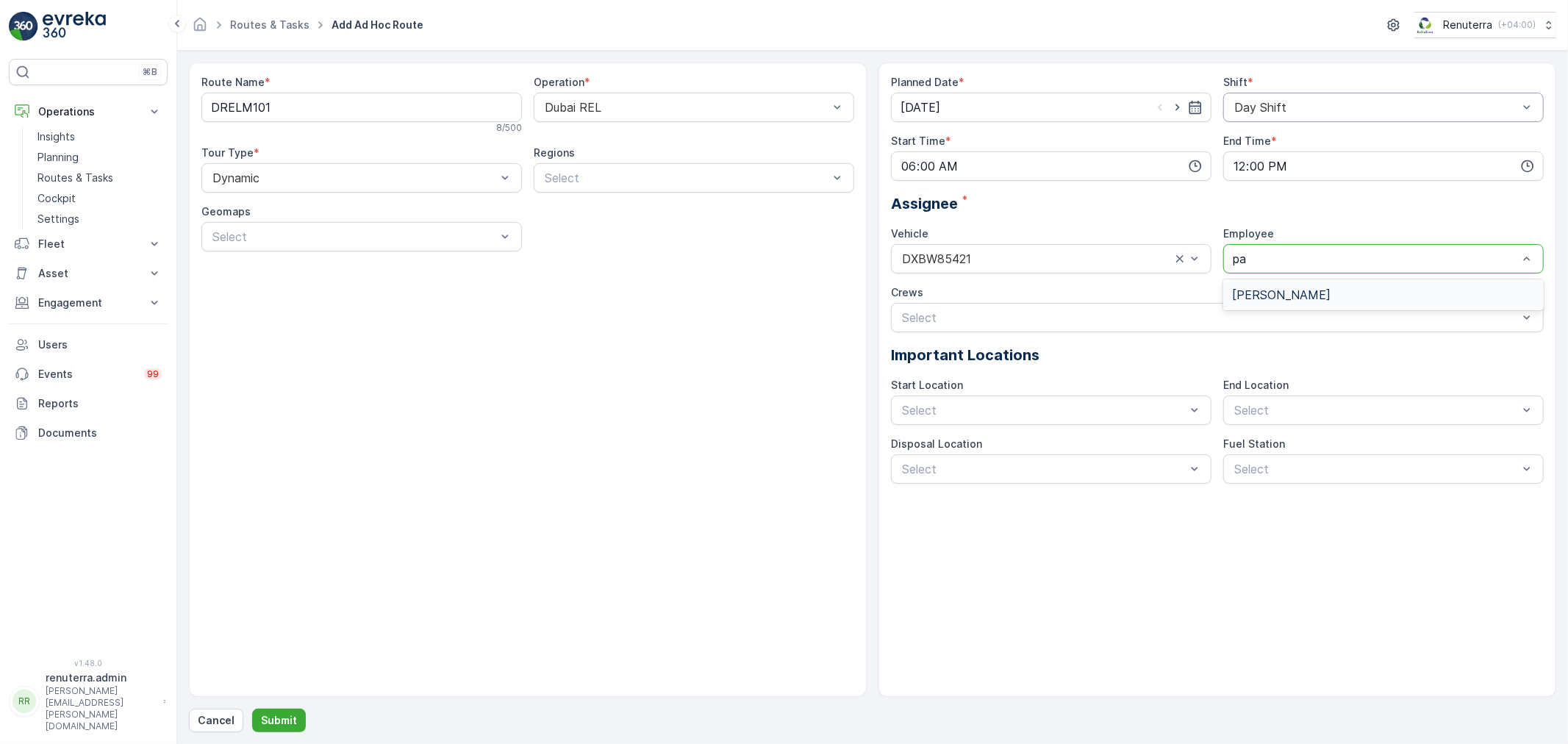
click at [1338, 304] on div "[PERSON_NAME]" at bounding box center [1383, 295] width 321 height 25
click at [984, 322] on div at bounding box center [1210, 317] width 619 height 13
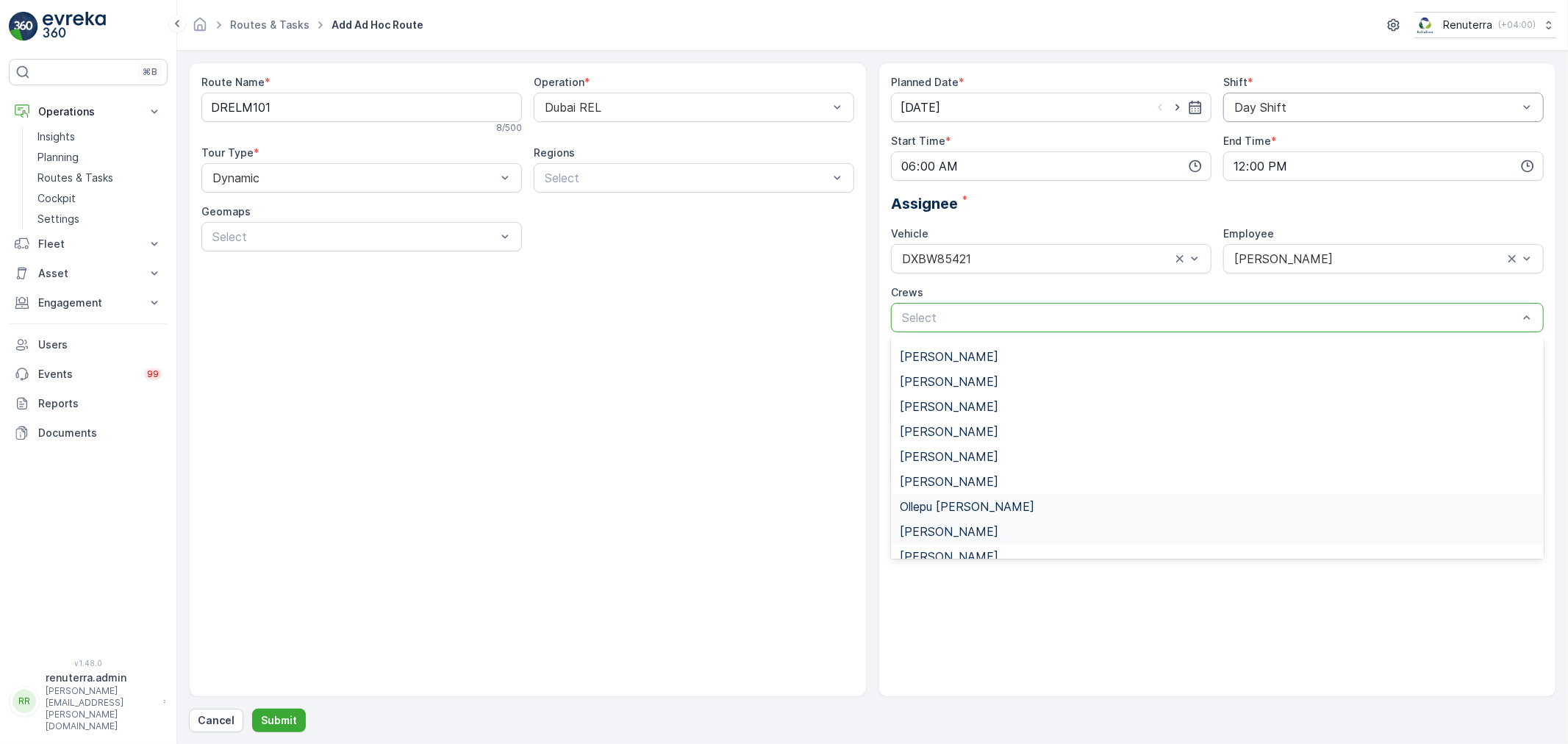
scroll to position [0, 0]
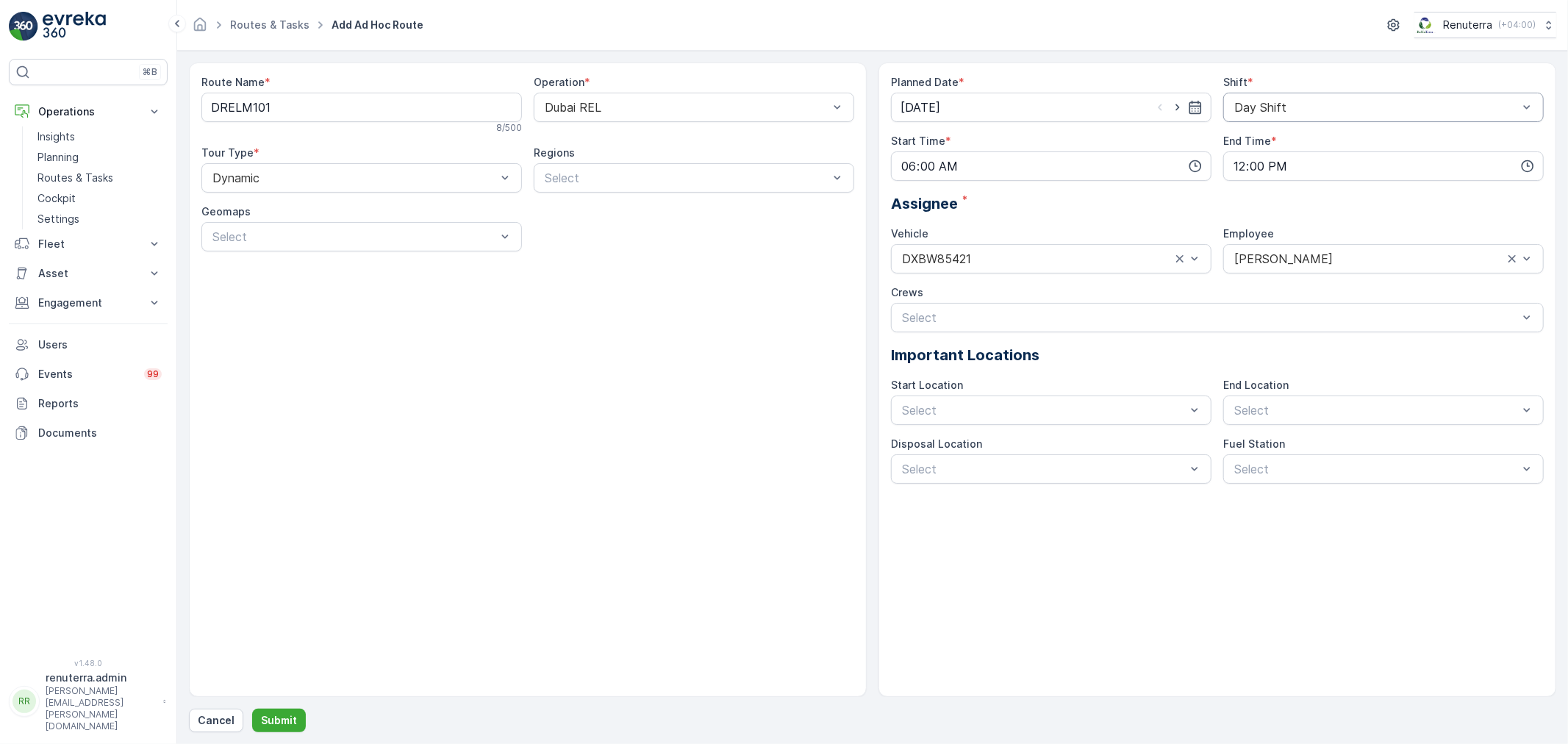
click at [933, 594] on div "Planned Date * 13.08.2025 Shift * Day Shift Start Time * 06:00 End Time * 12:00…" at bounding box center [1217, 380] width 678 height 635
click at [967, 396] on div "Select" at bounding box center [1051, 410] width 321 height 29
drag, startPoint x: 980, startPoint y: 444, endPoint x: 1066, endPoint y: 442, distance: 86.0
click at [982, 443] on span "Start/End Location" at bounding box center [953, 446] width 107 height 13
drag, startPoint x: 1241, startPoint y: 413, endPoint x: 1235, endPoint y: 452, distance: 39.5
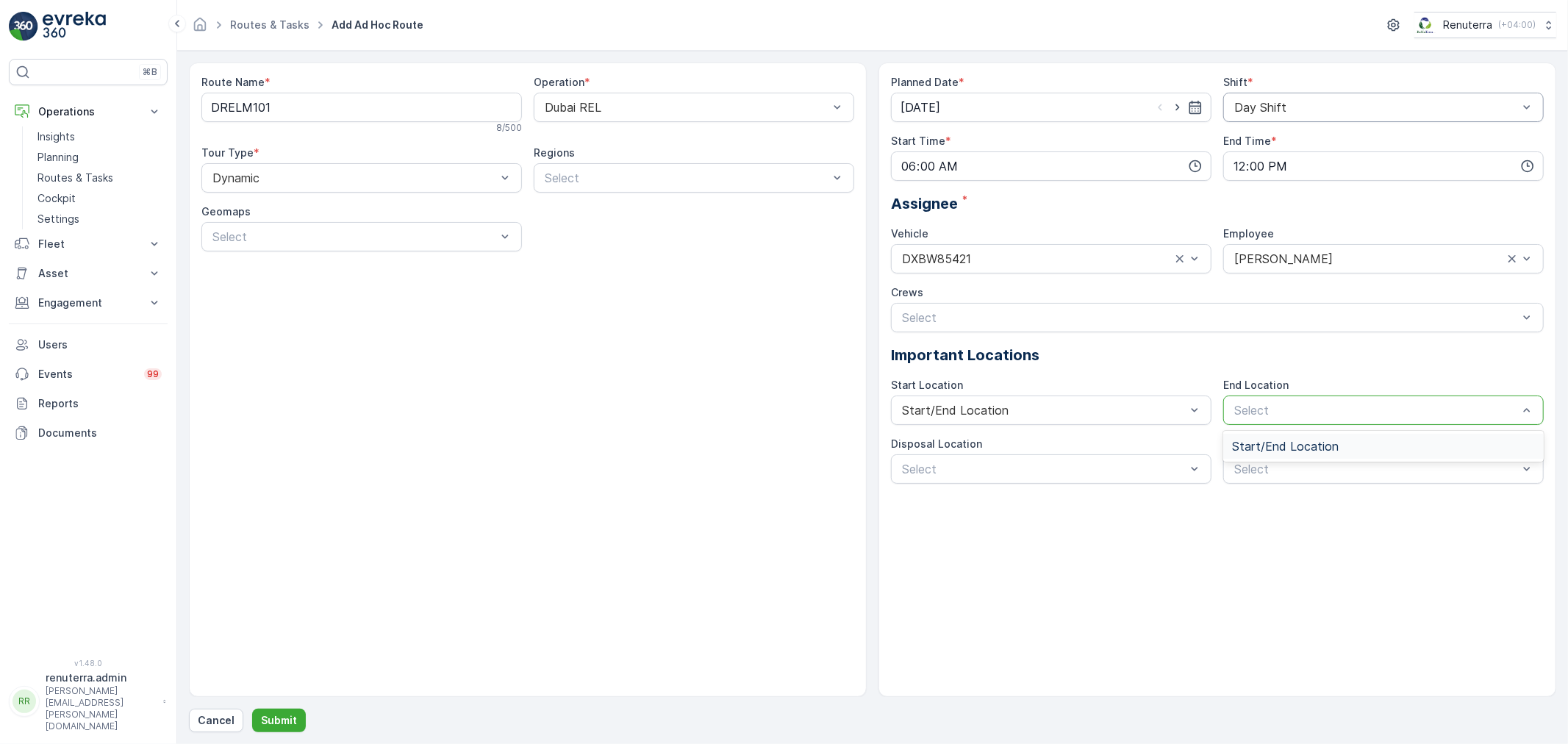
click at [1241, 415] on div at bounding box center [1376, 410] width 287 height 13
click at [1235, 452] on div "Start/End Location" at bounding box center [1383, 446] width 321 height 25
click at [1096, 468] on div at bounding box center [1044, 468] width 287 height 13
click at [972, 499] on span "Al Qusais landfill" at bounding box center [943, 505] width 87 height 13
drag, startPoint x: 1272, startPoint y: 478, endPoint x: 1261, endPoint y: 487, distance: 14.2
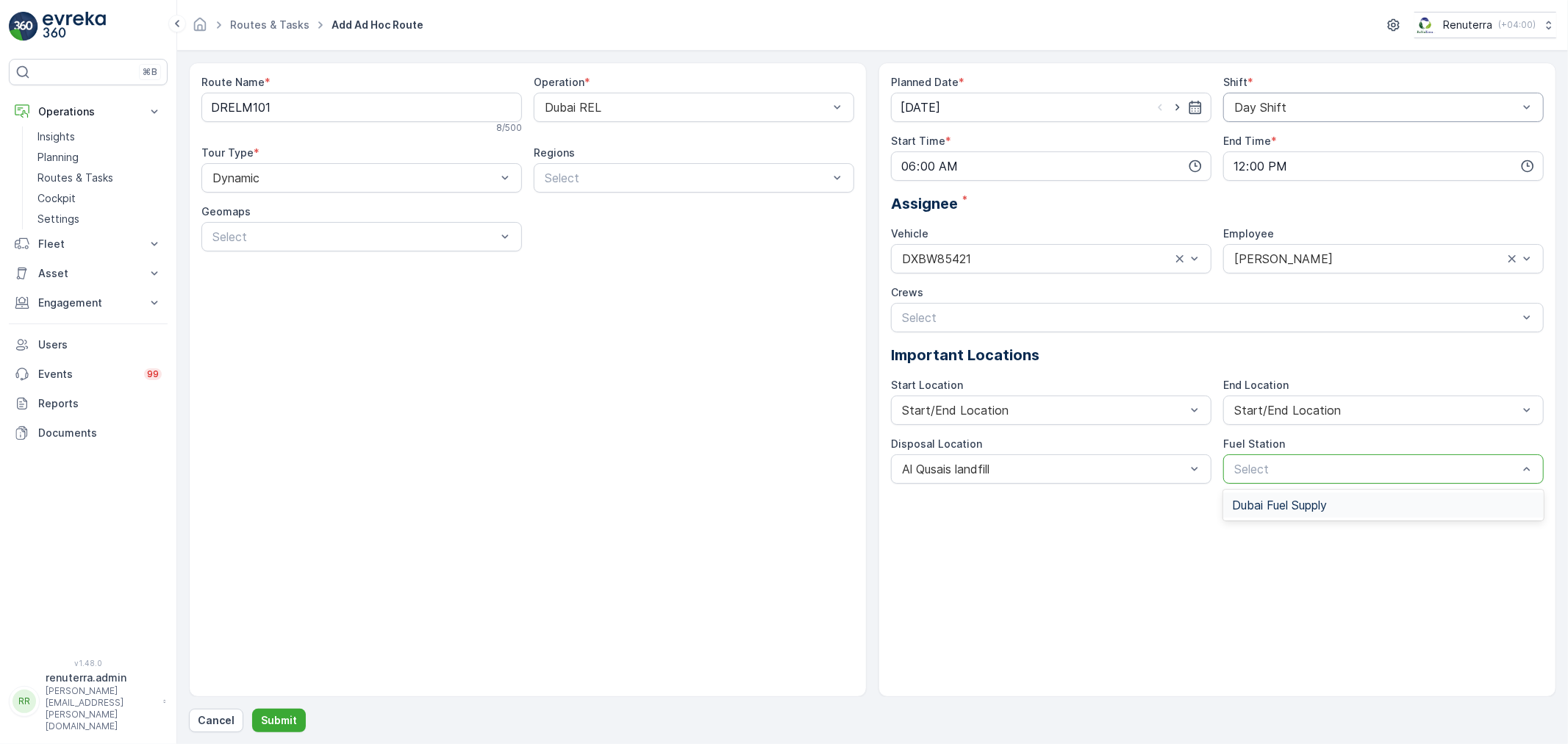
click at [1246, 511] on span "Dubai Fuel Supply" at bounding box center [1279, 505] width 95 height 13
click at [281, 711] on button "Submit" at bounding box center [279, 720] width 53 height 23
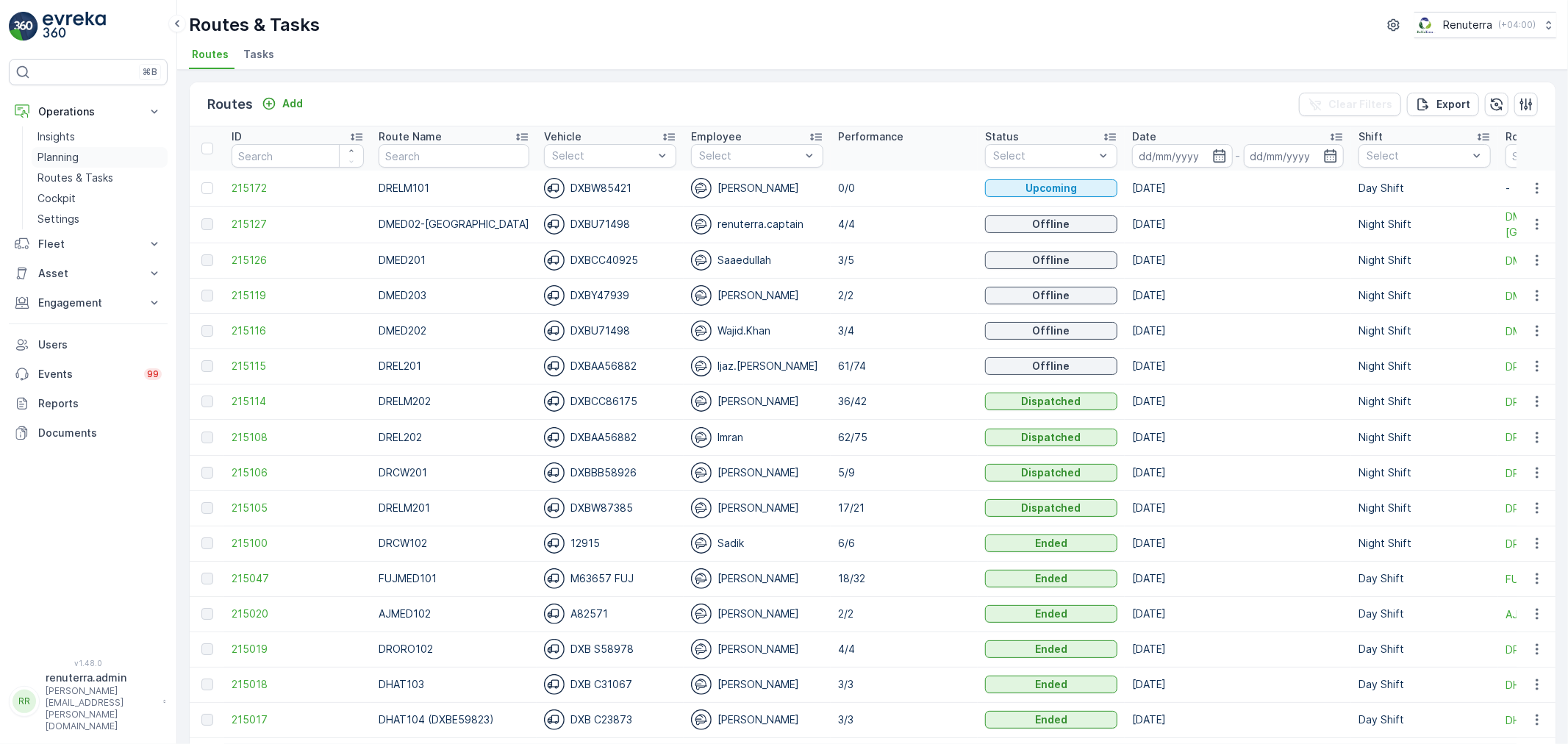
click at [76, 156] on p "Planning" at bounding box center [58, 157] width 41 height 15
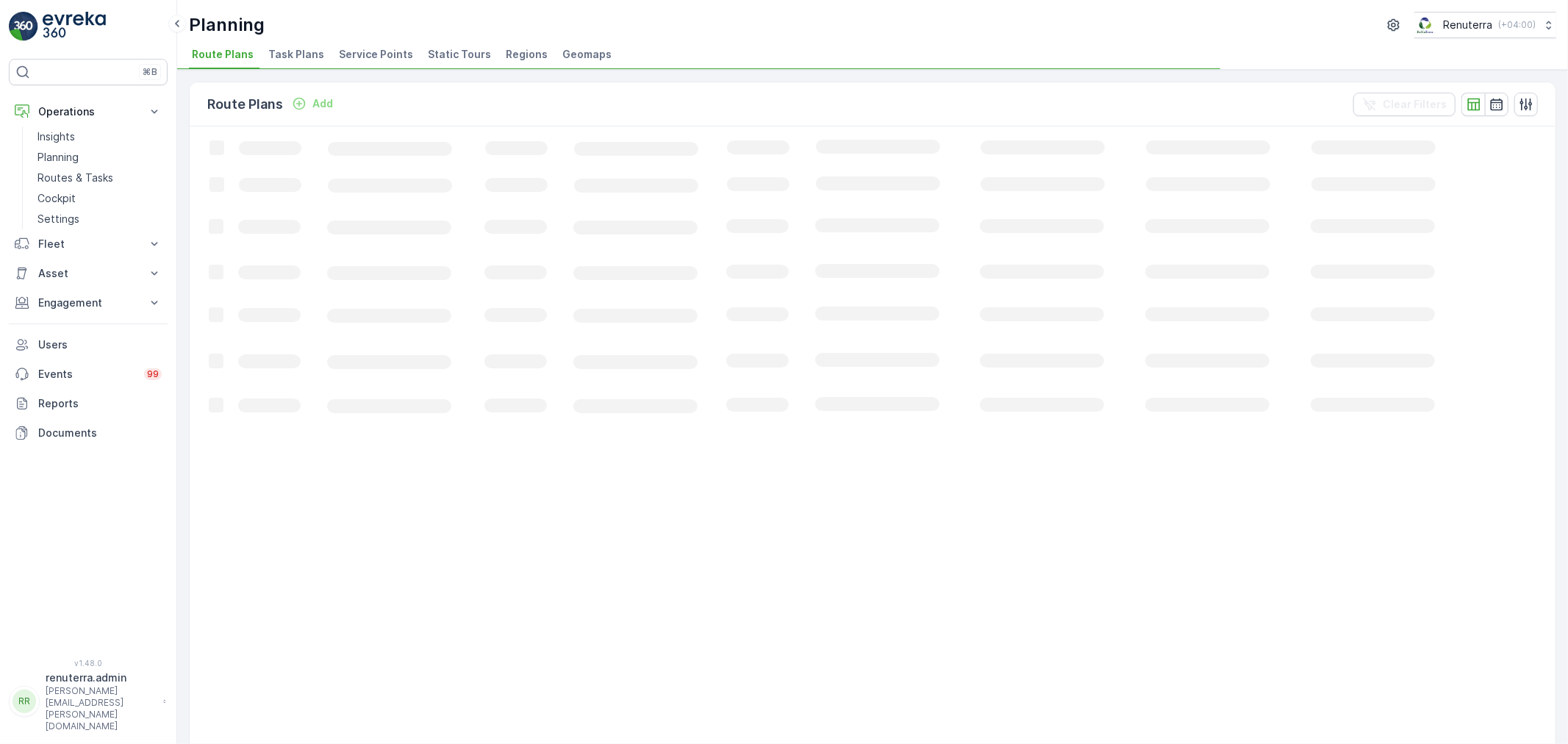
click at [380, 55] on span "Service Points" at bounding box center [376, 54] width 75 height 15
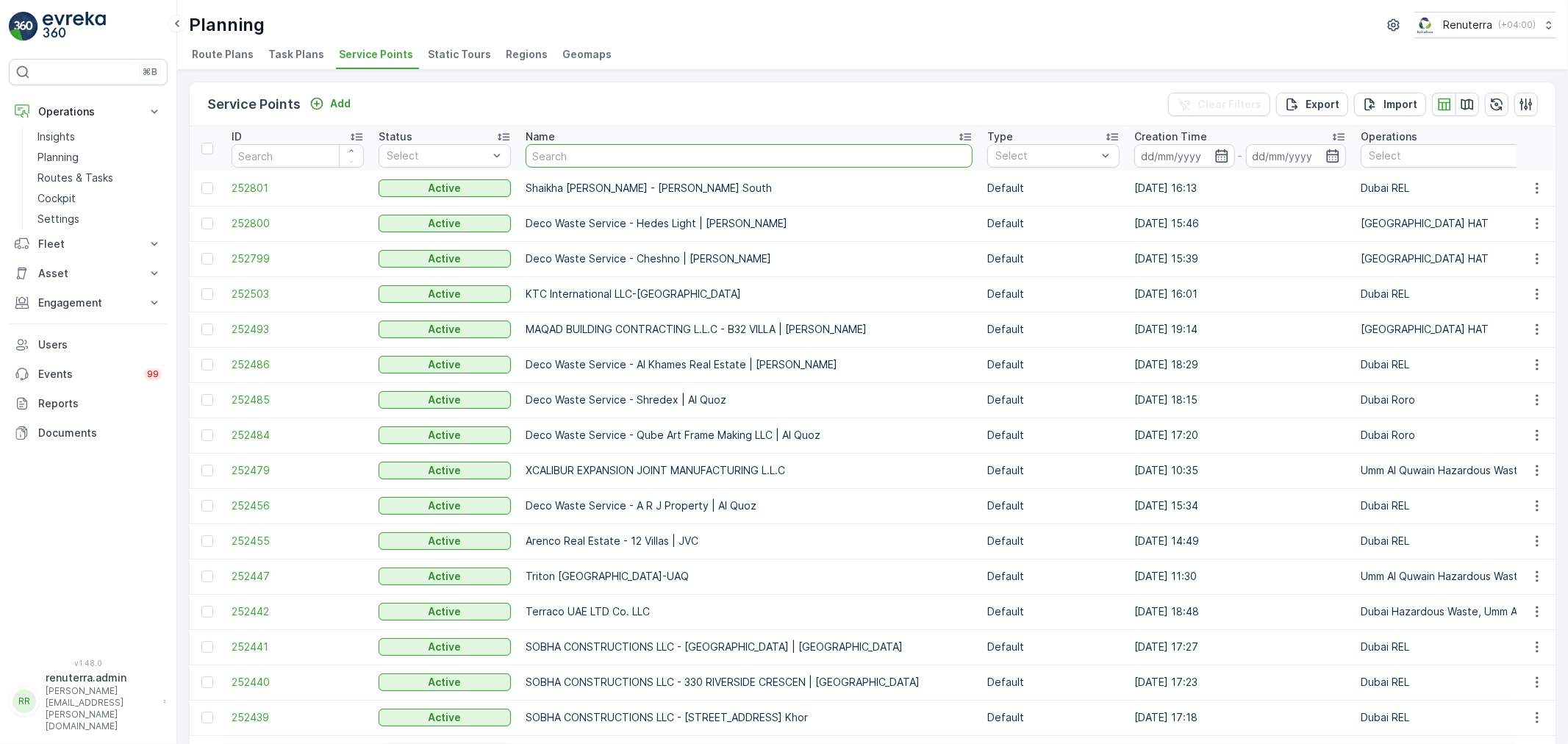
click at [660, 158] on input "text" at bounding box center [748, 156] width 447 height 23
type input "A"
click at [612, 160] on input "A" at bounding box center [748, 156] width 447 height 23
type input "Al"
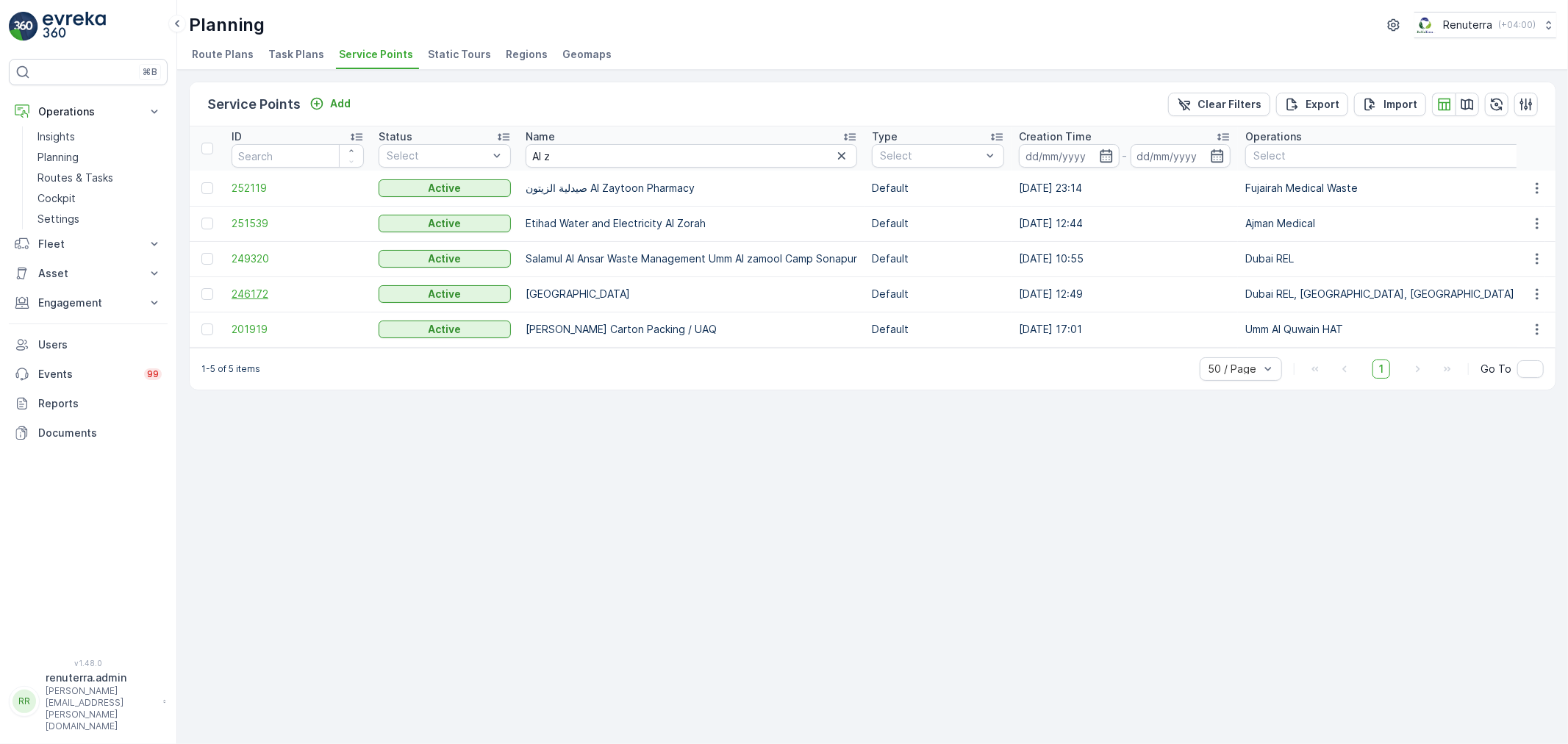
click at [269, 290] on span "246172" at bounding box center [298, 294] width 132 height 15
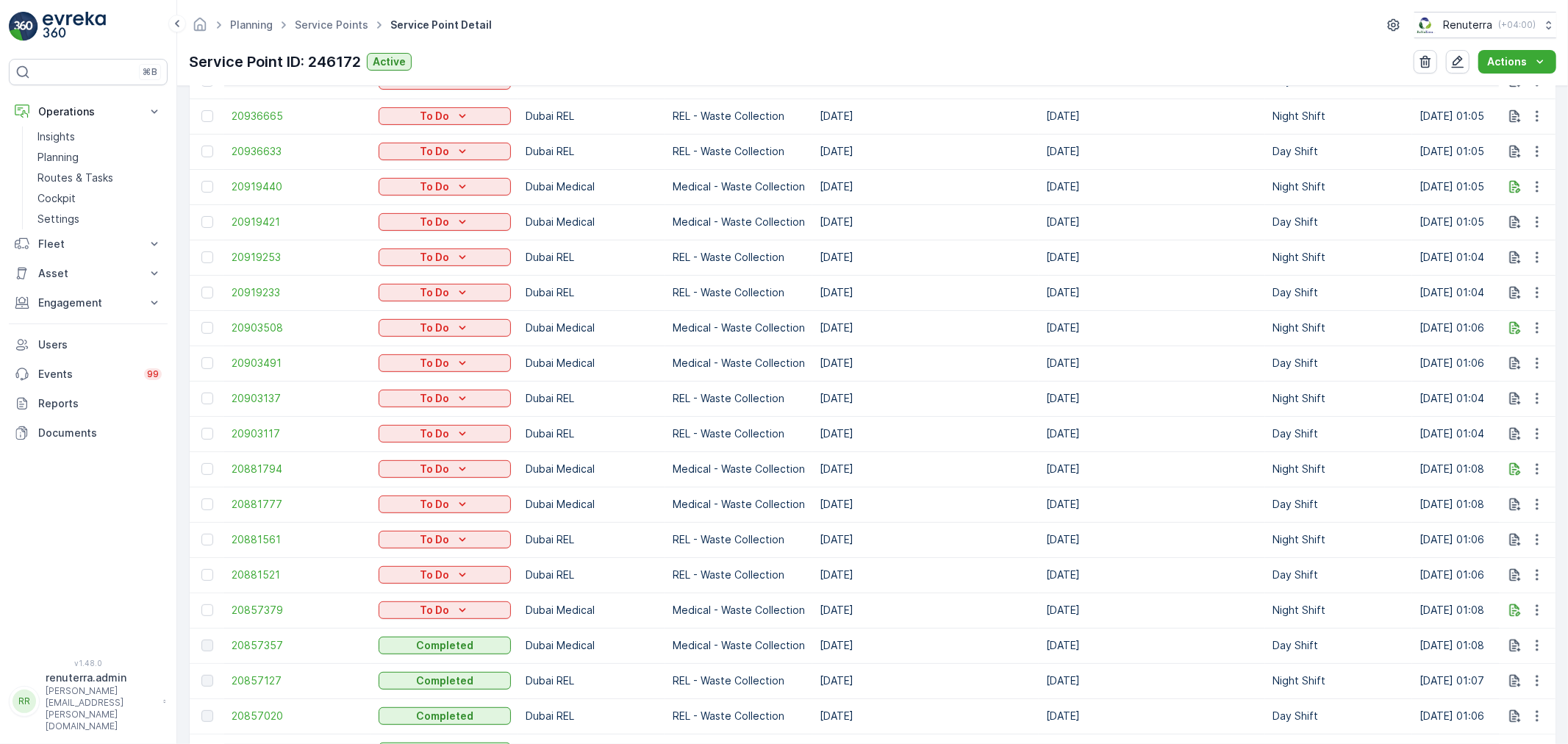
scroll to position [980, 0]
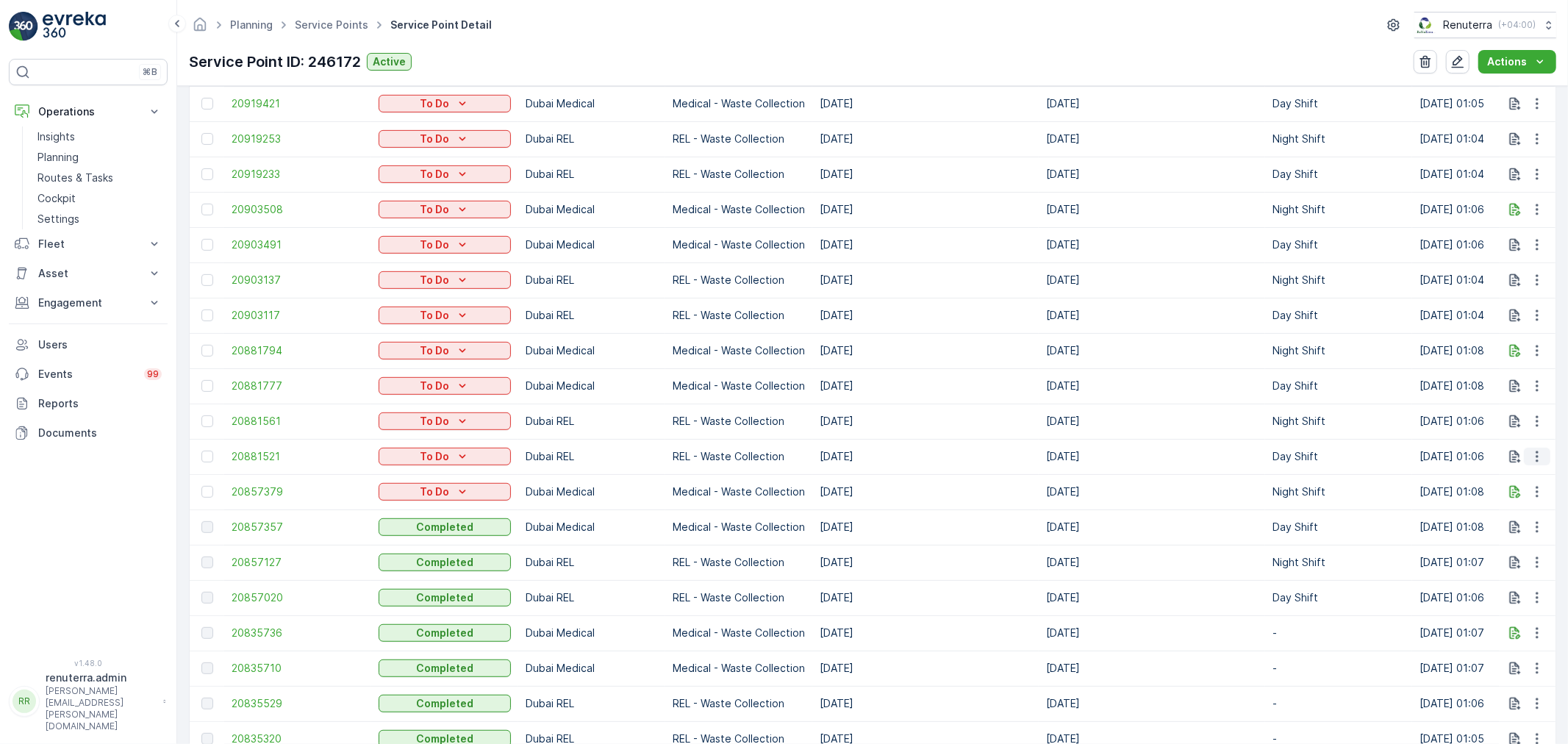
click at [1537, 448] on button "button" at bounding box center [1537, 457] width 27 height 18
click at [1516, 516] on span "Change Route" at bounding box center [1500, 519] width 71 height 15
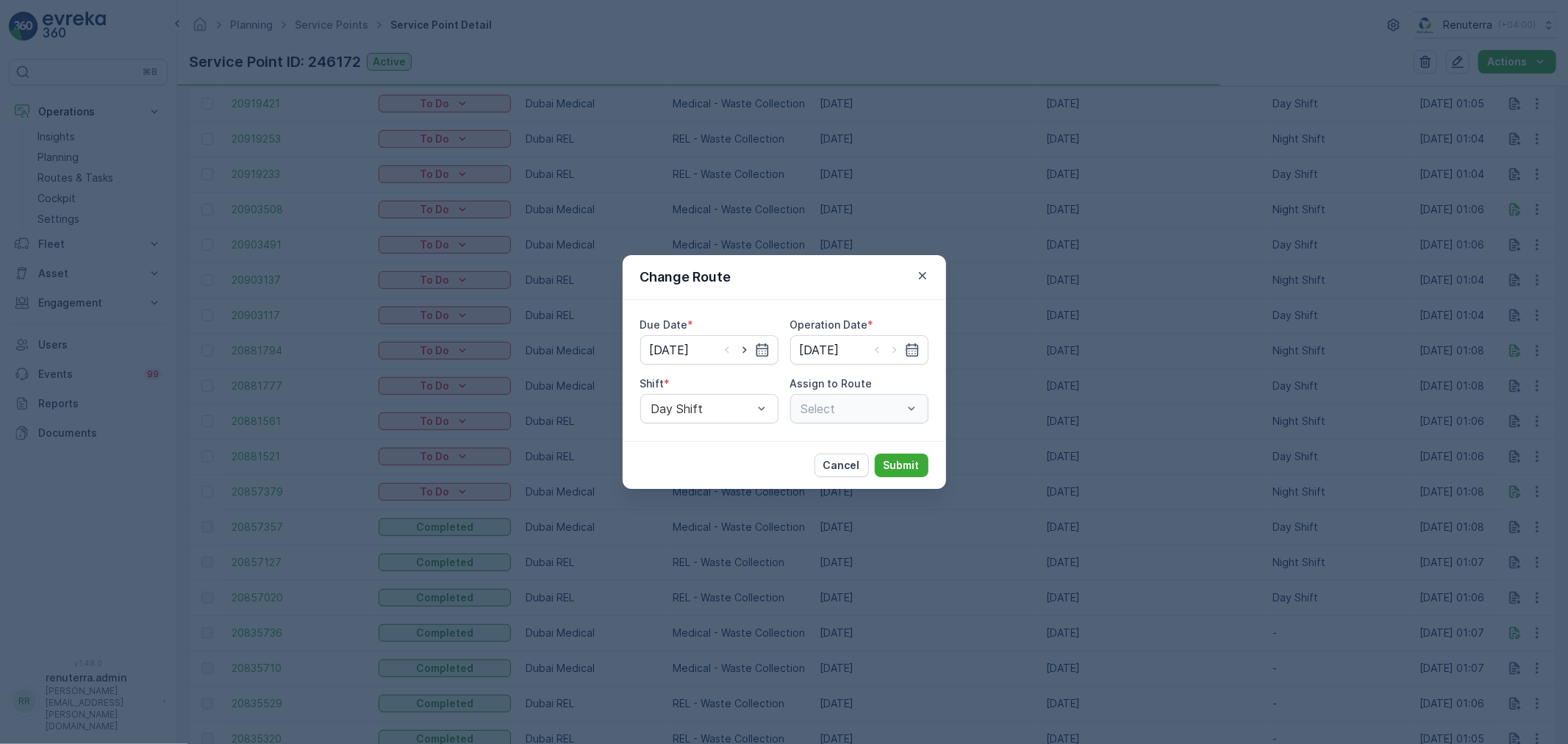
type input "13.08.2025"
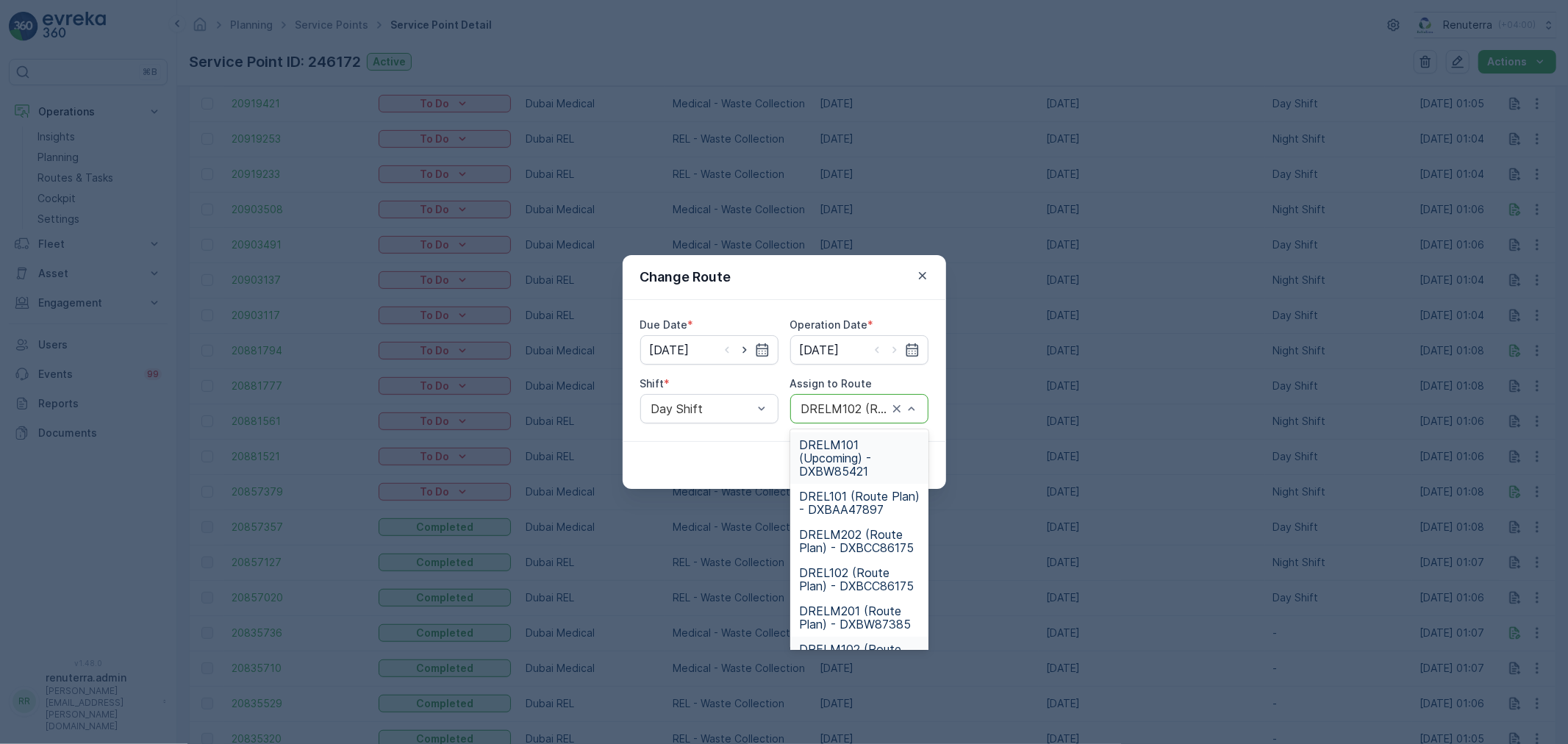
drag, startPoint x: 859, startPoint y: 452, endPoint x: 857, endPoint y: 490, distance: 38.1
click at [857, 452] on span "DRELM101 (Upcoming) - DXBW85421" at bounding box center [860, 458] width 121 height 40
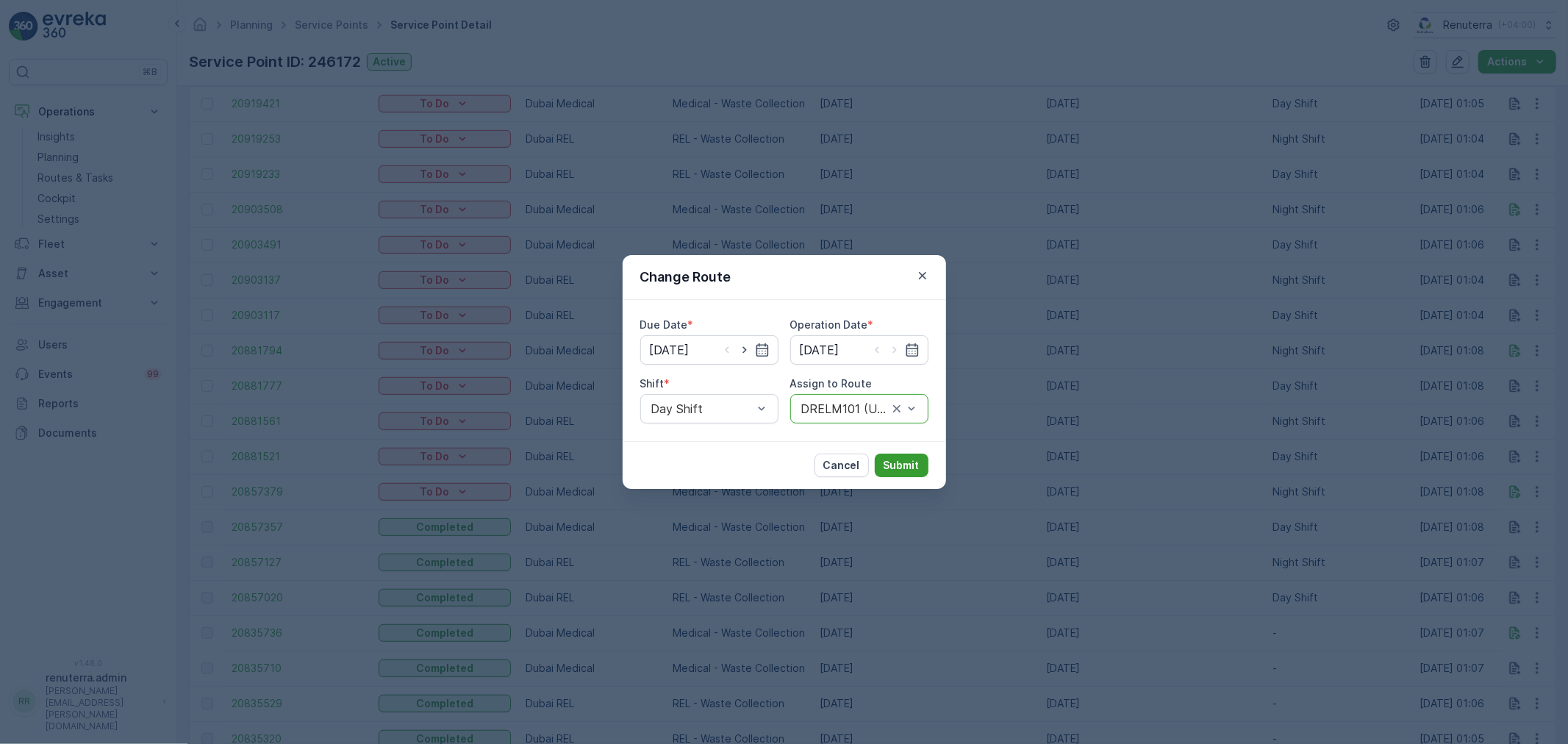
click at [901, 468] on p "Submit" at bounding box center [901, 465] width 36 height 15
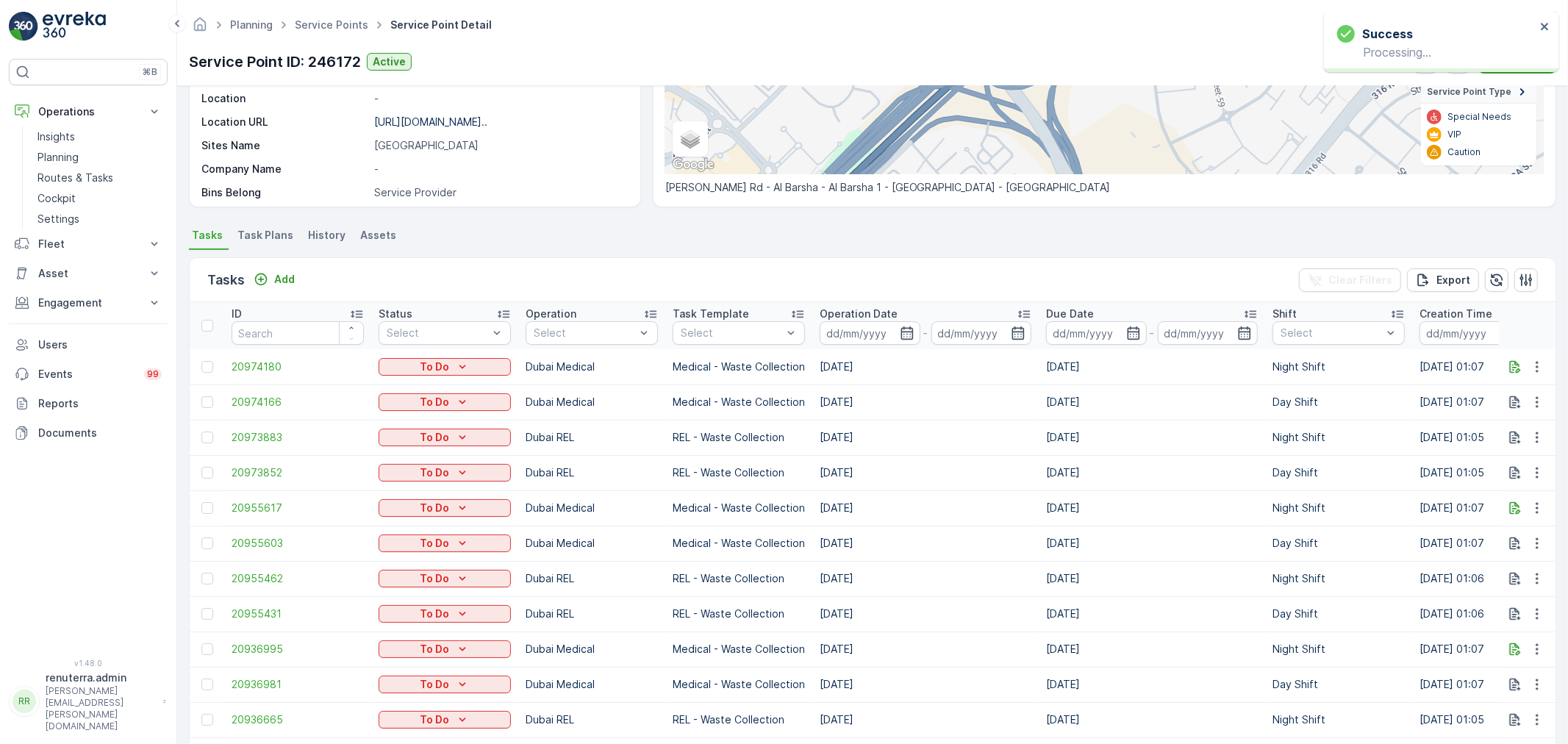
scroll to position [0, 0]
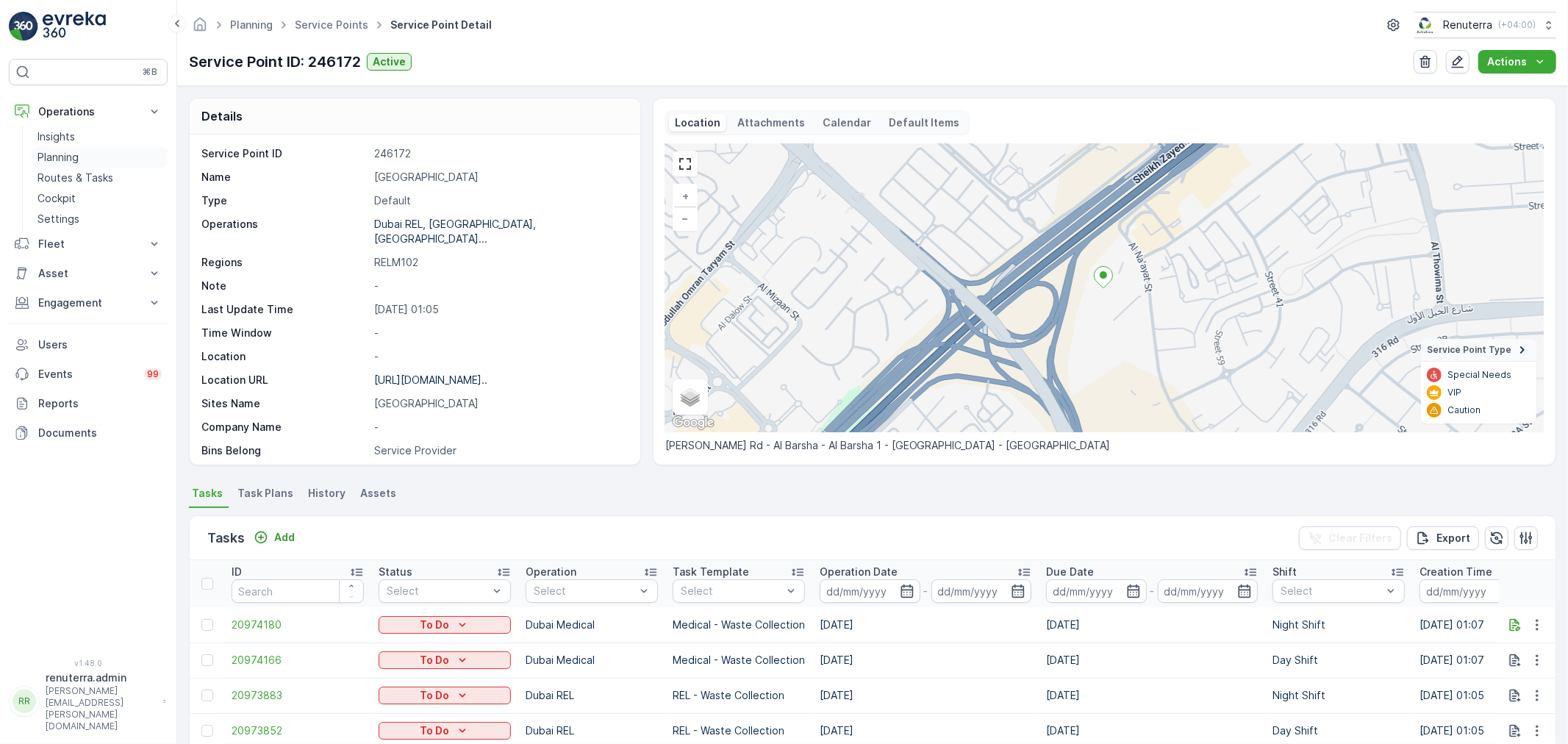
click at [67, 157] on p "Planning" at bounding box center [58, 157] width 41 height 15
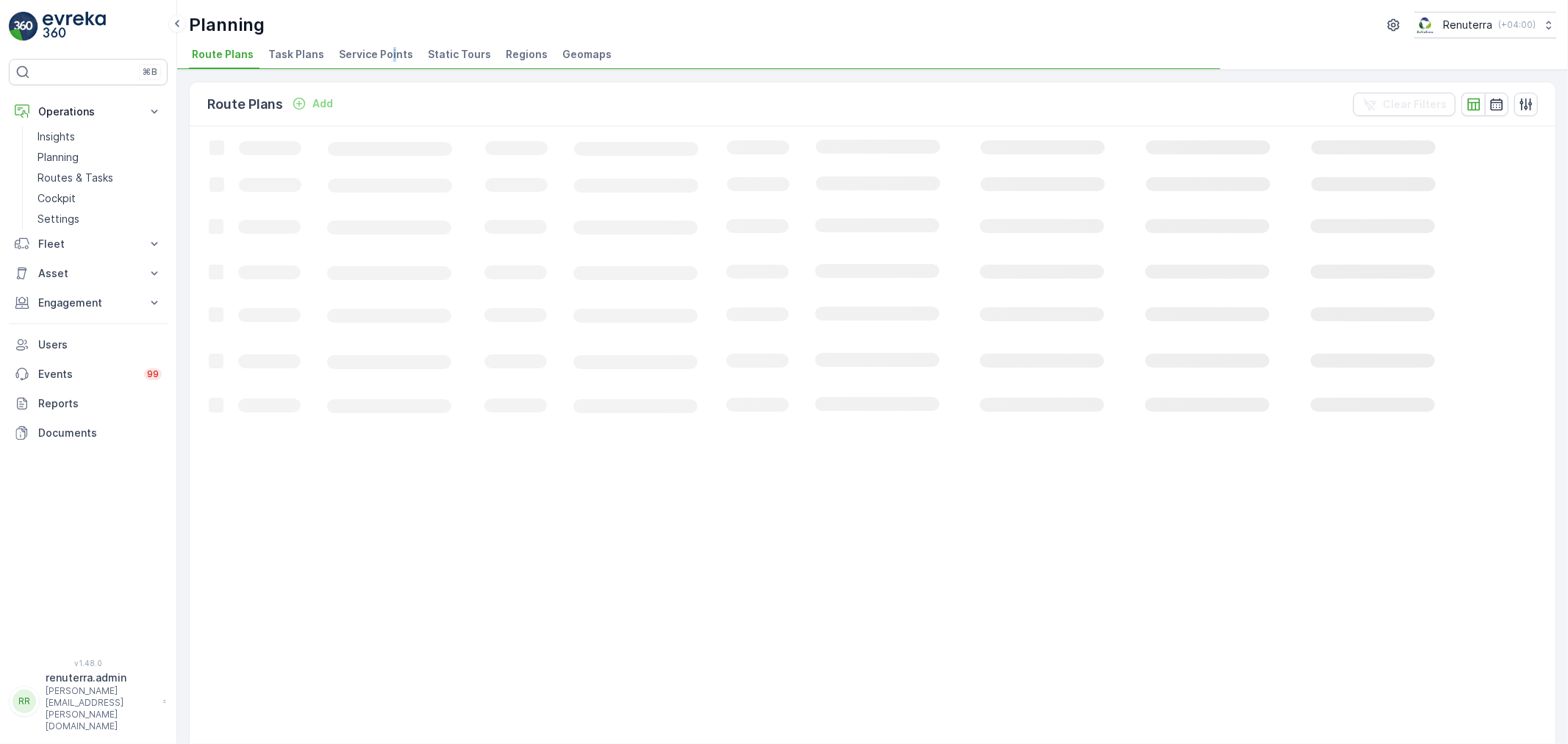
drag, startPoint x: 387, startPoint y: 50, endPoint x: 379, endPoint y: 61, distance: 13.6
click at [386, 52] on span "Service Points" at bounding box center [376, 54] width 75 height 15
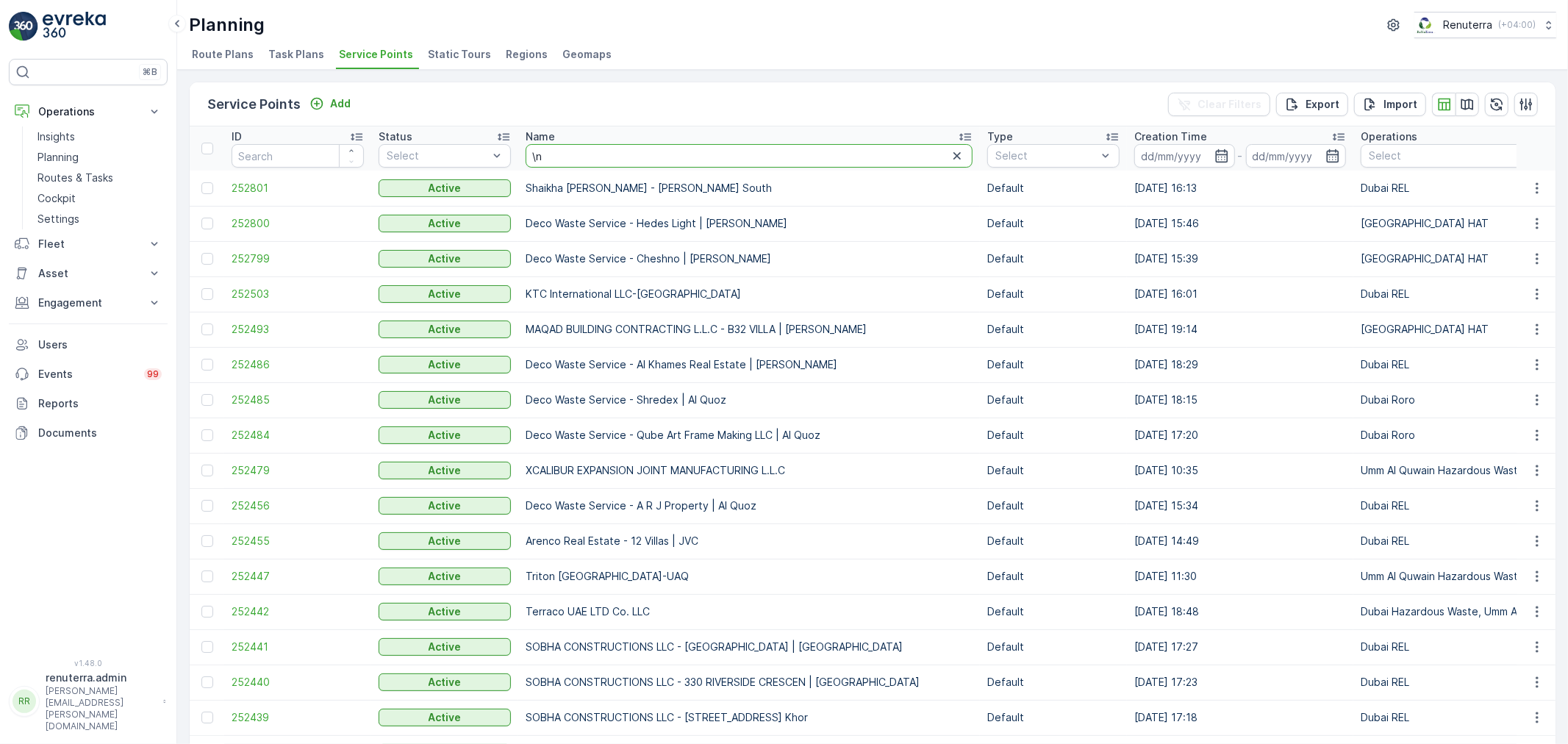
type input "\nm"
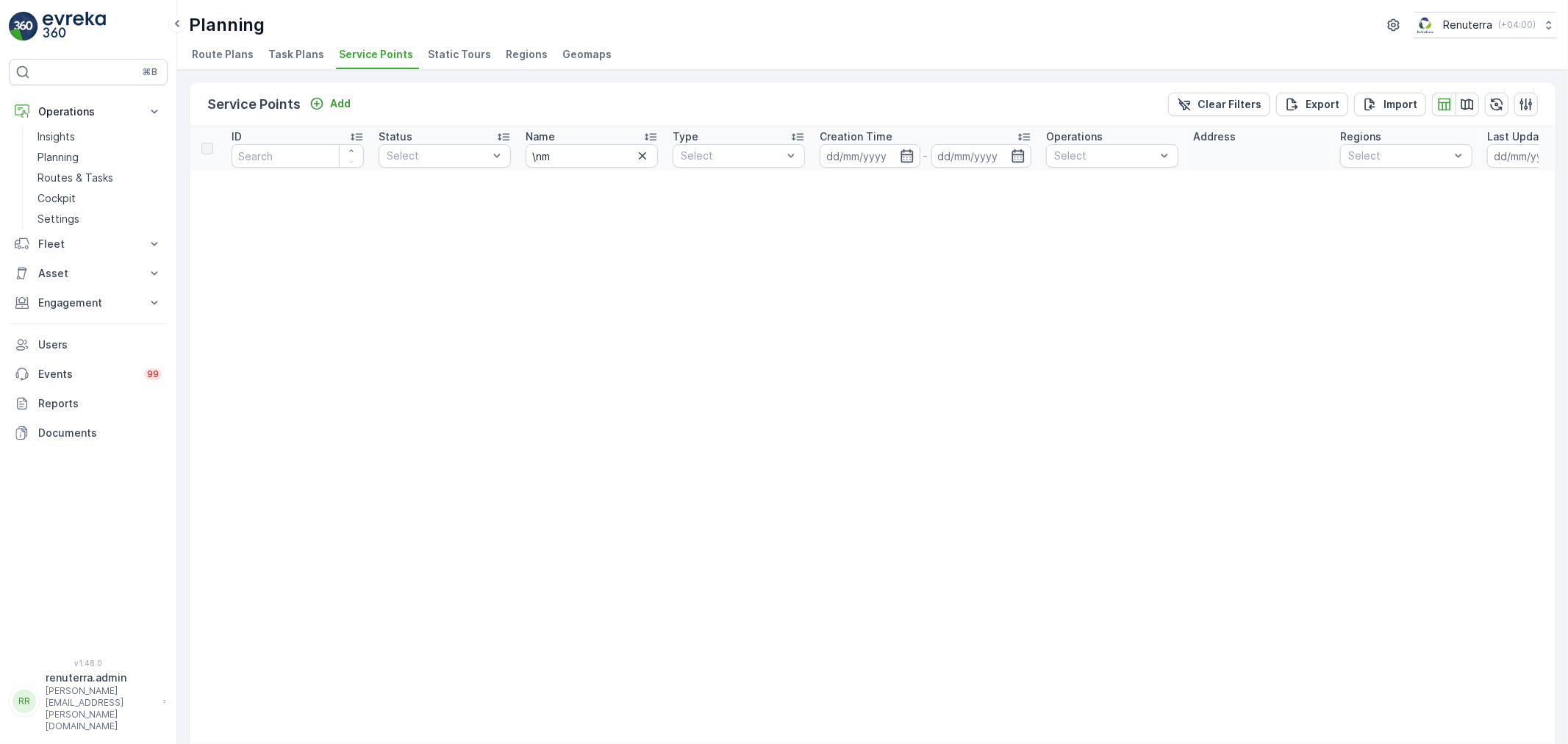
click at [524, 150] on th "Name \nm" at bounding box center [591, 148] width 147 height 44
drag, startPoint x: 534, startPoint y: 148, endPoint x: 541, endPoint y: 156, distance: 10.6
click at [537, 148] on input "\nm" at bounding box center [591, 156] width 132 height 23
type input "nm"
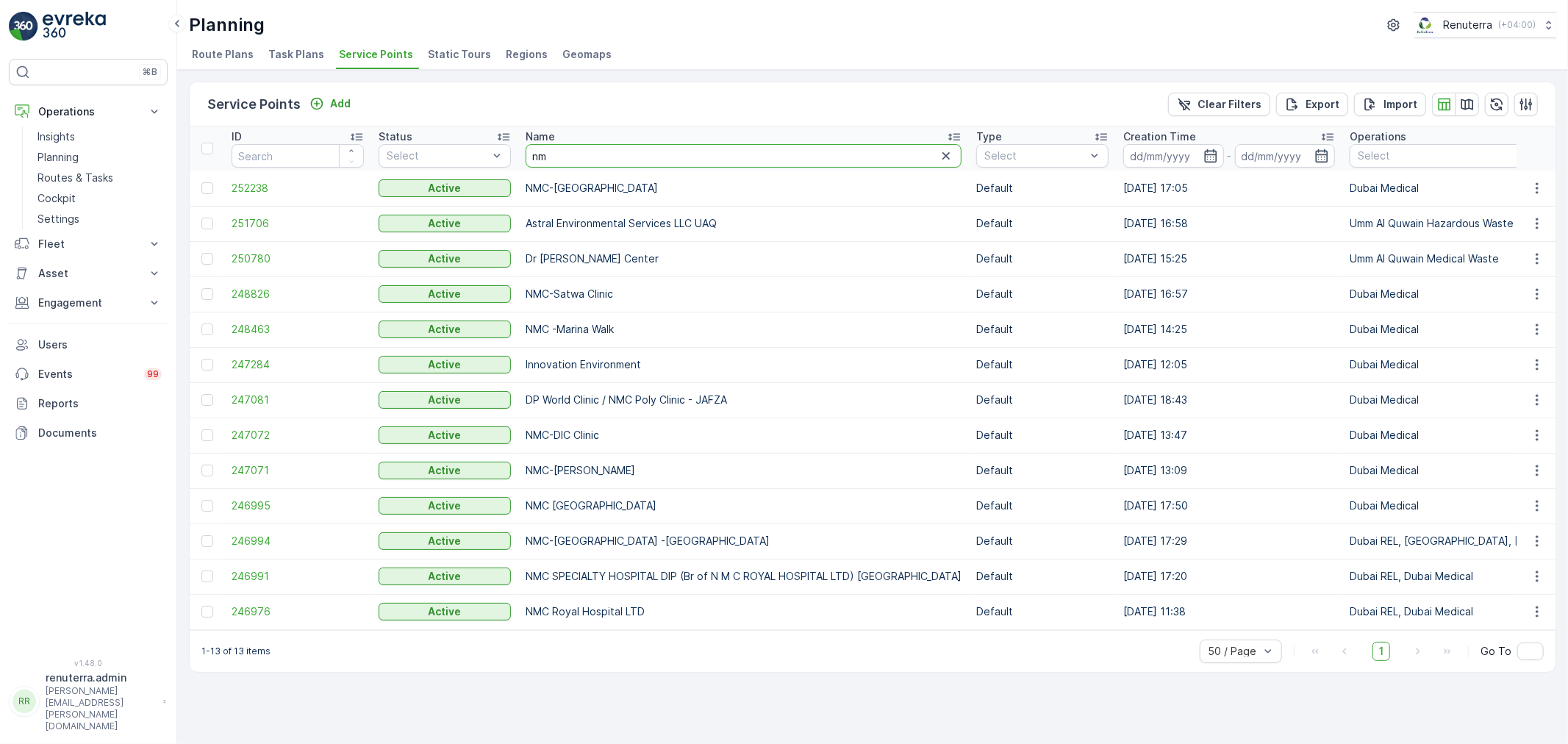
click at [572, 156] on input "nm" at bounding box center [743, 156] width 436 height 23
type input "nmc"
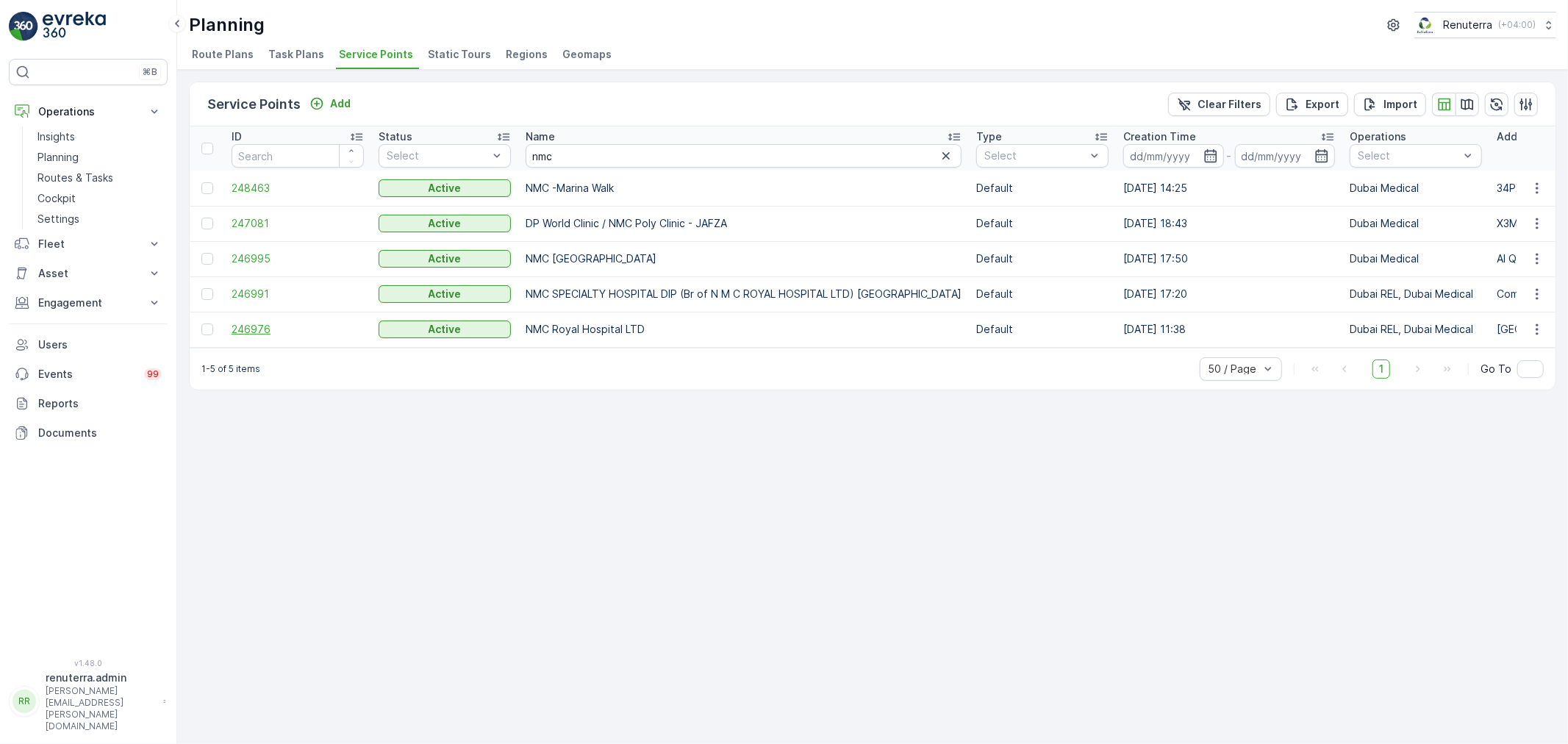
click at [248, 325] on span "246976" at bounding box center [298, 329] width 132 height 15
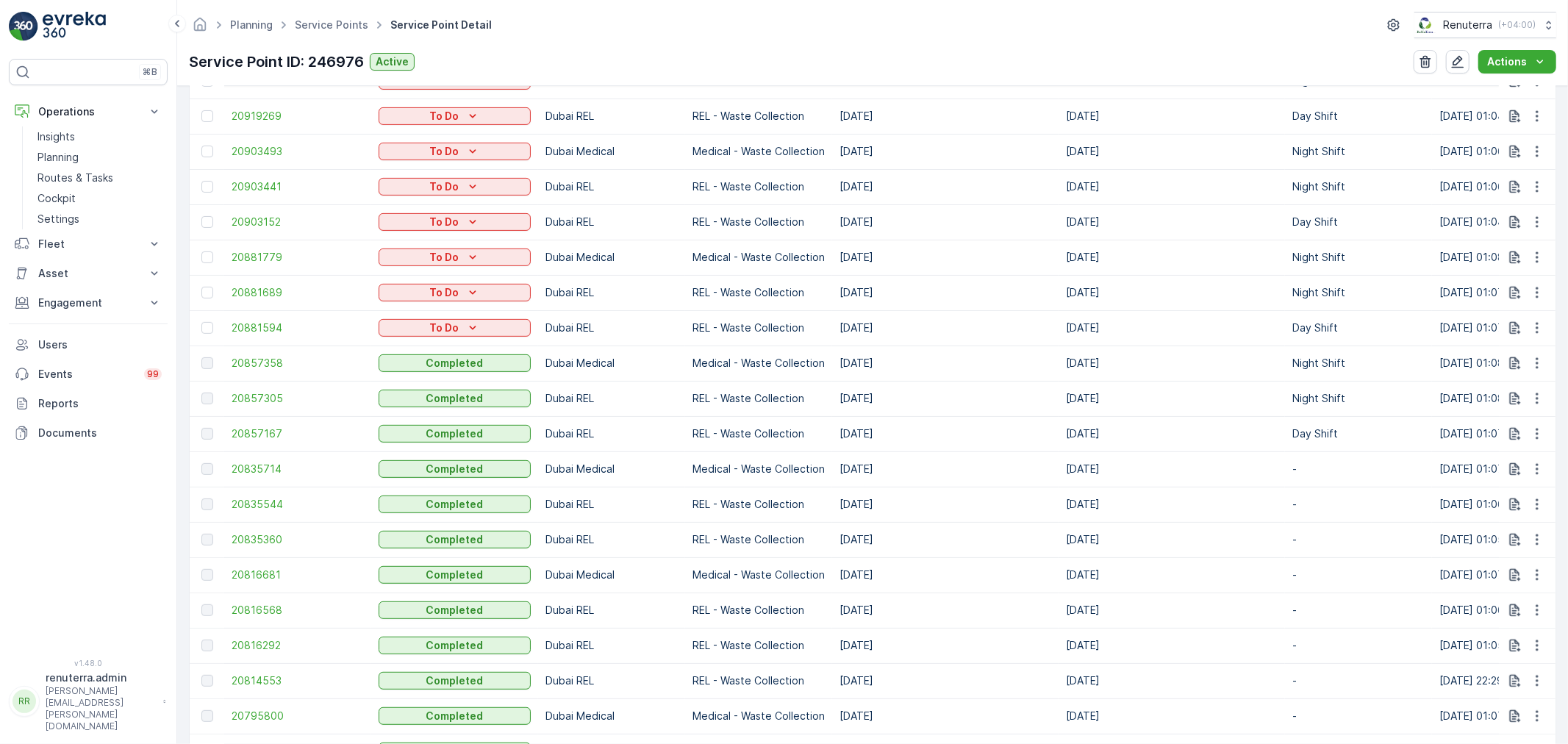
scroll to position [904, 0]
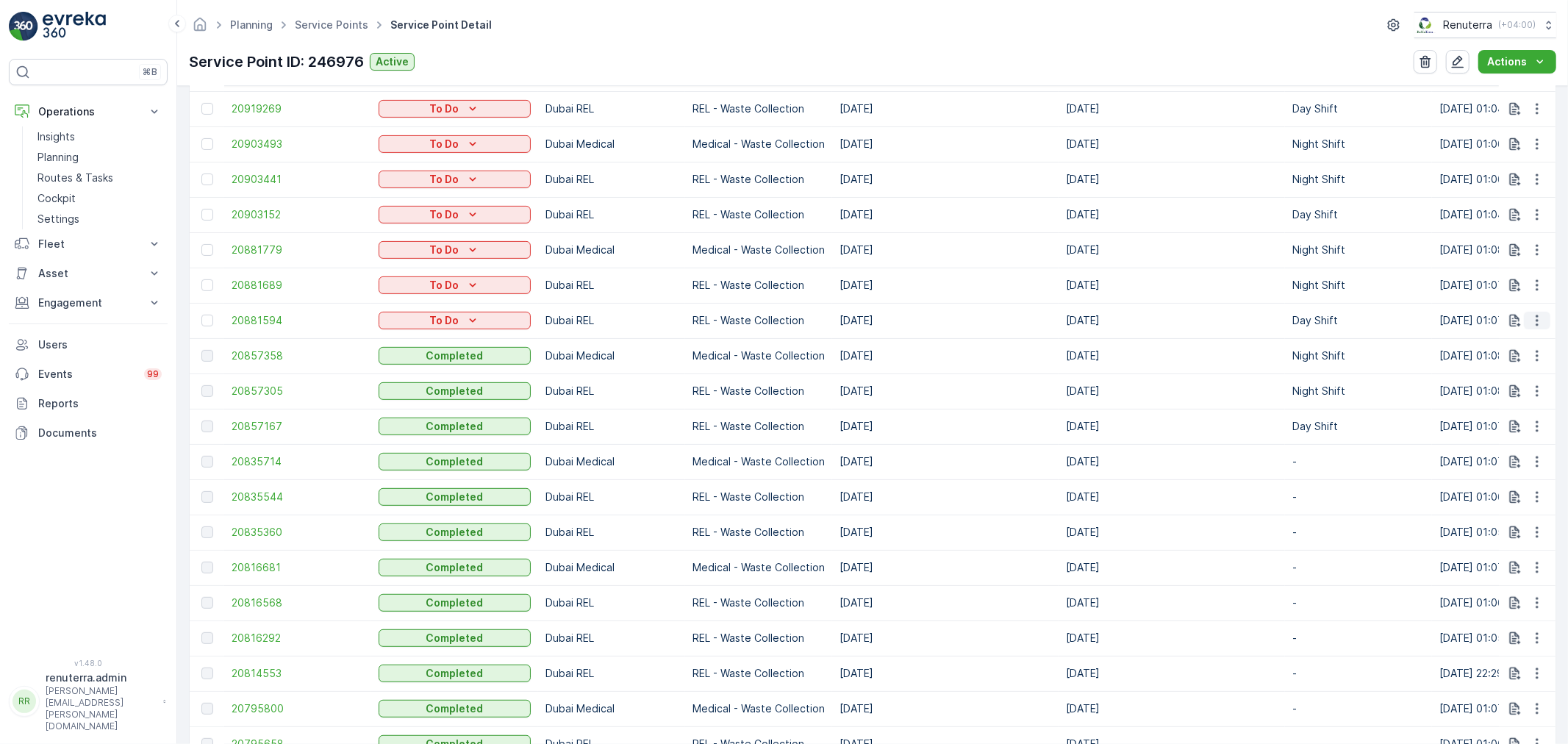
click at [1531, 320] on icon "button" at bounding box center [1537, 320] width 15 height 15
click at [1515, 380] on span "Change Route" at bounding box center [1500, 383] width 71 height 15
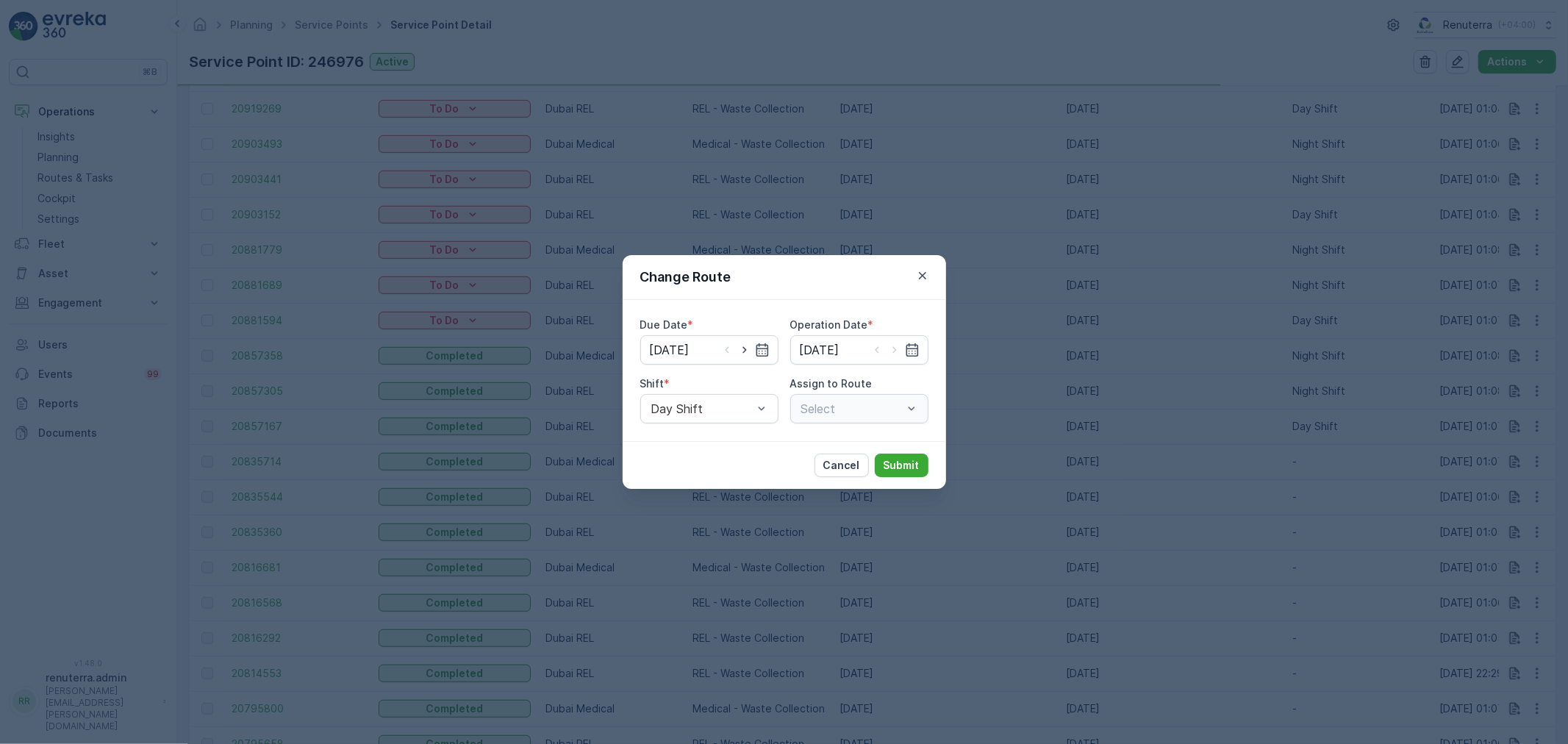
type input "13.08.2025"
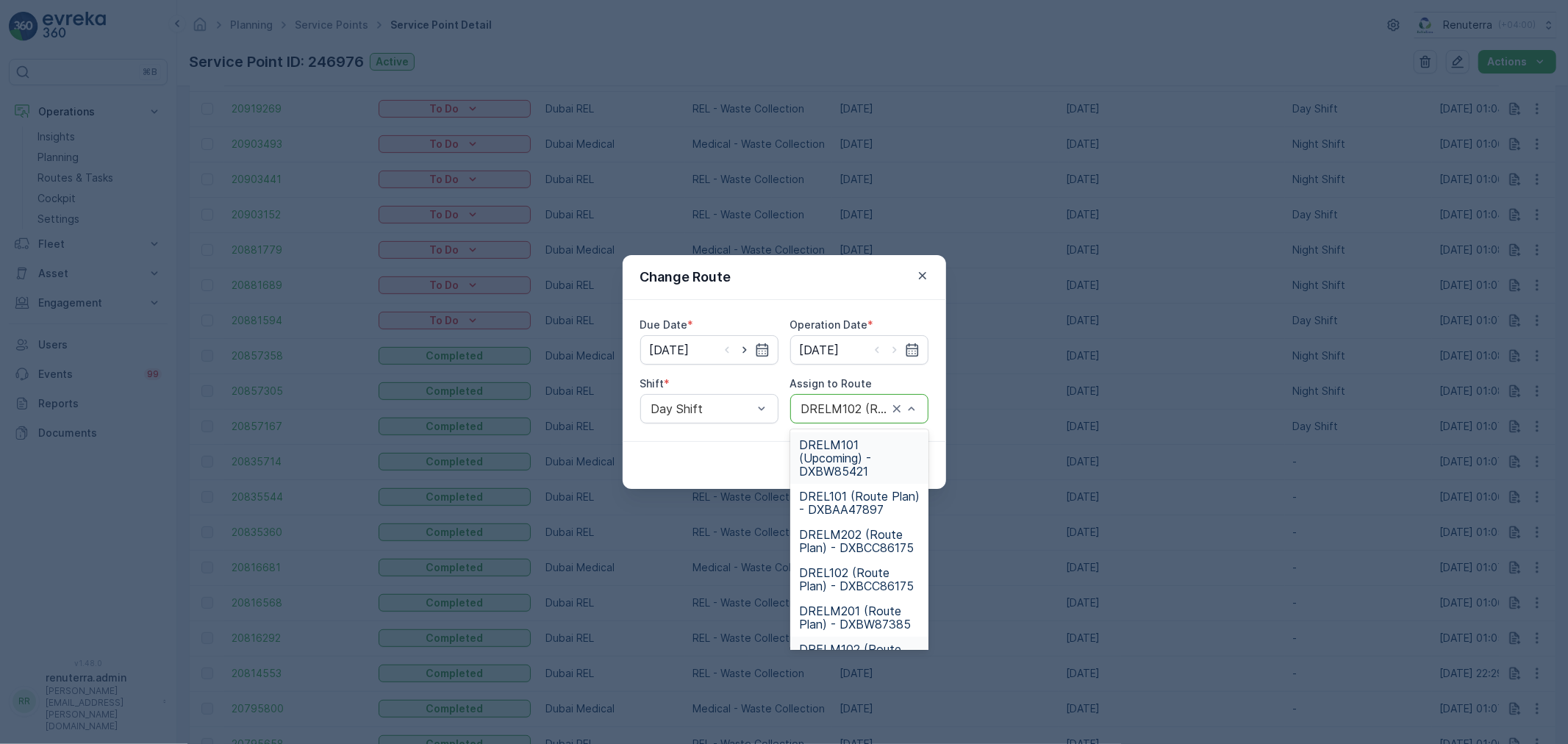
click at [853, 436] on div "DRELM101 (Upcoming) - DXBW85421" at bounding box center [859, 458] width 138 height 52
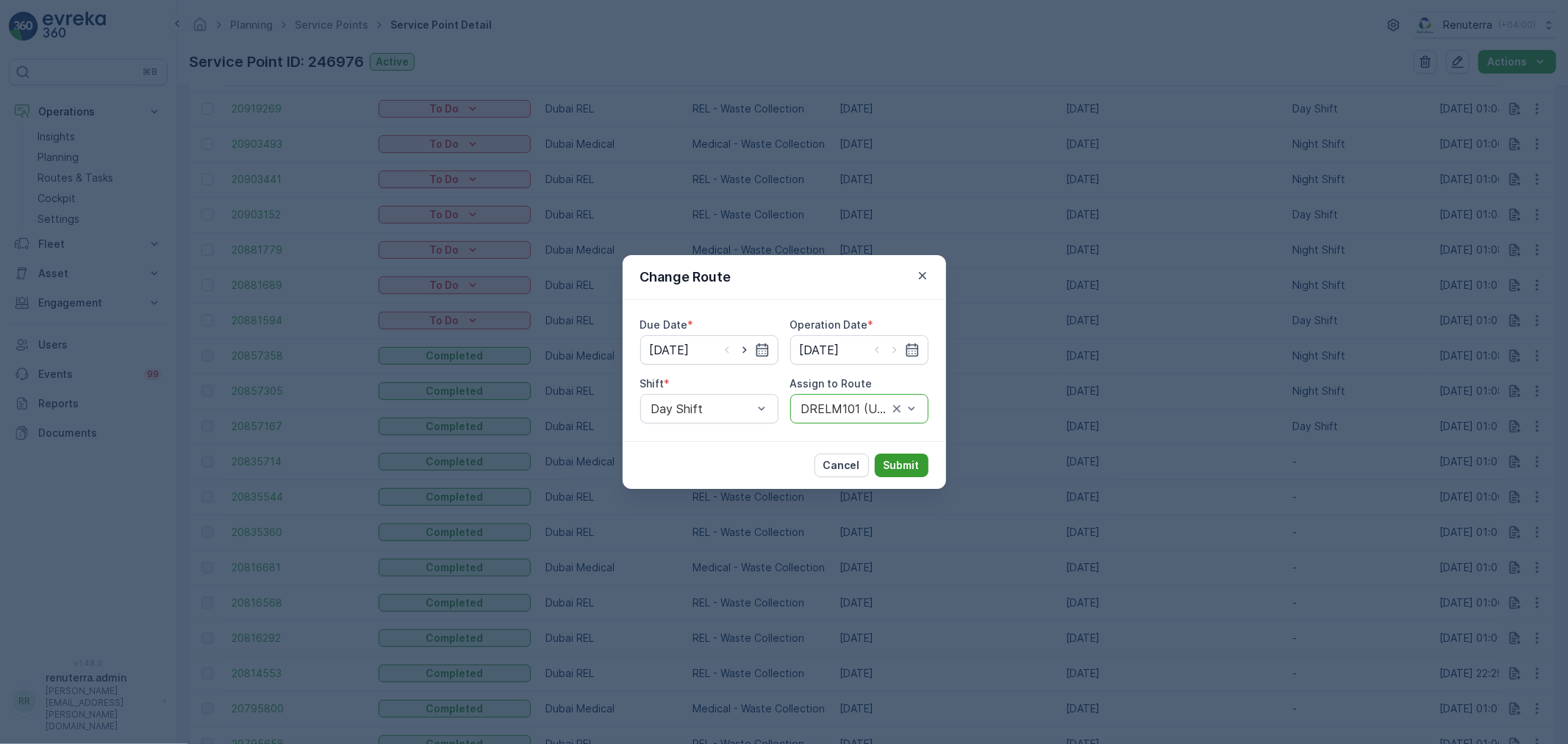
click at [904, 458] on p "Submit" at bounding box center [901, 465] width 36 height 15
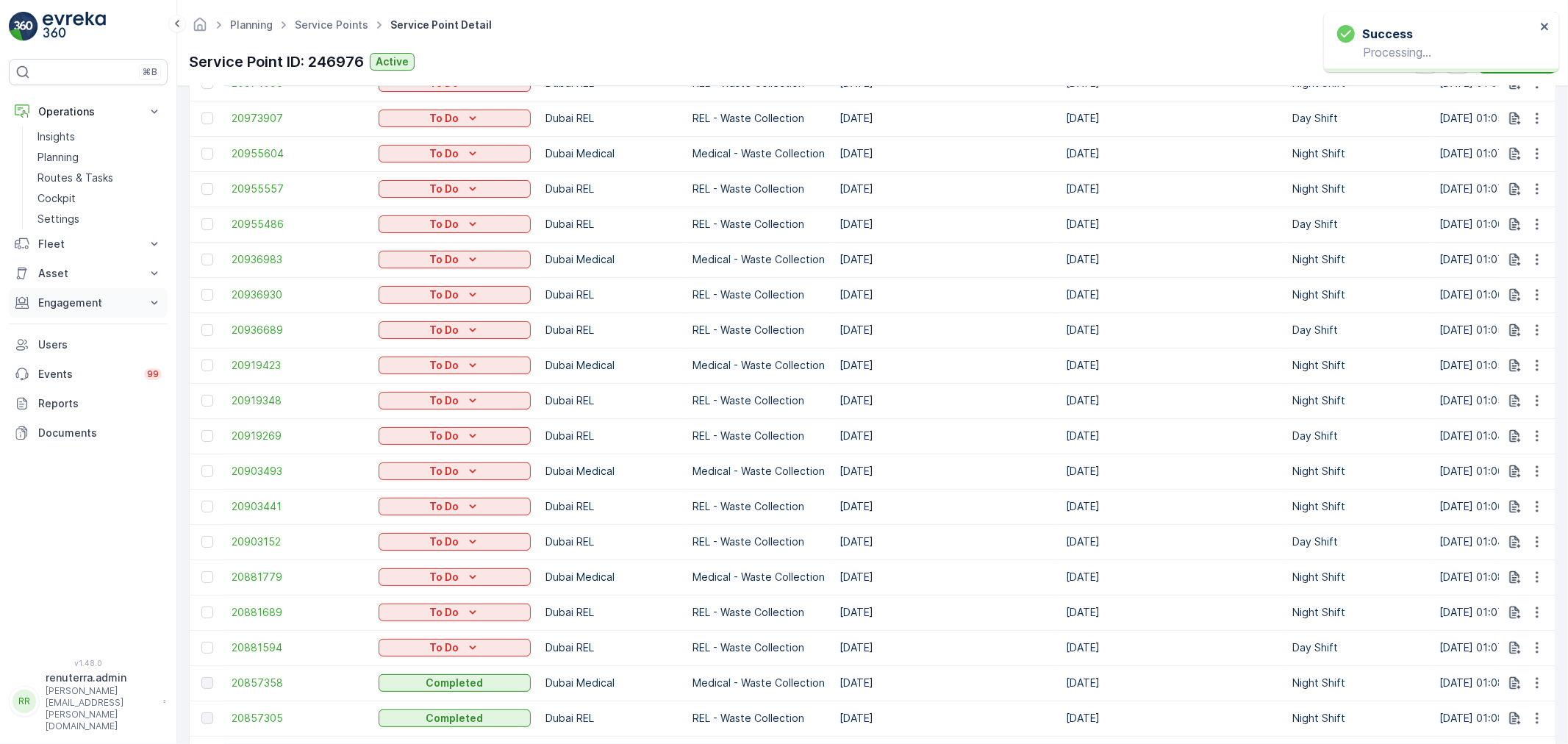
scroll to position [251, 0]
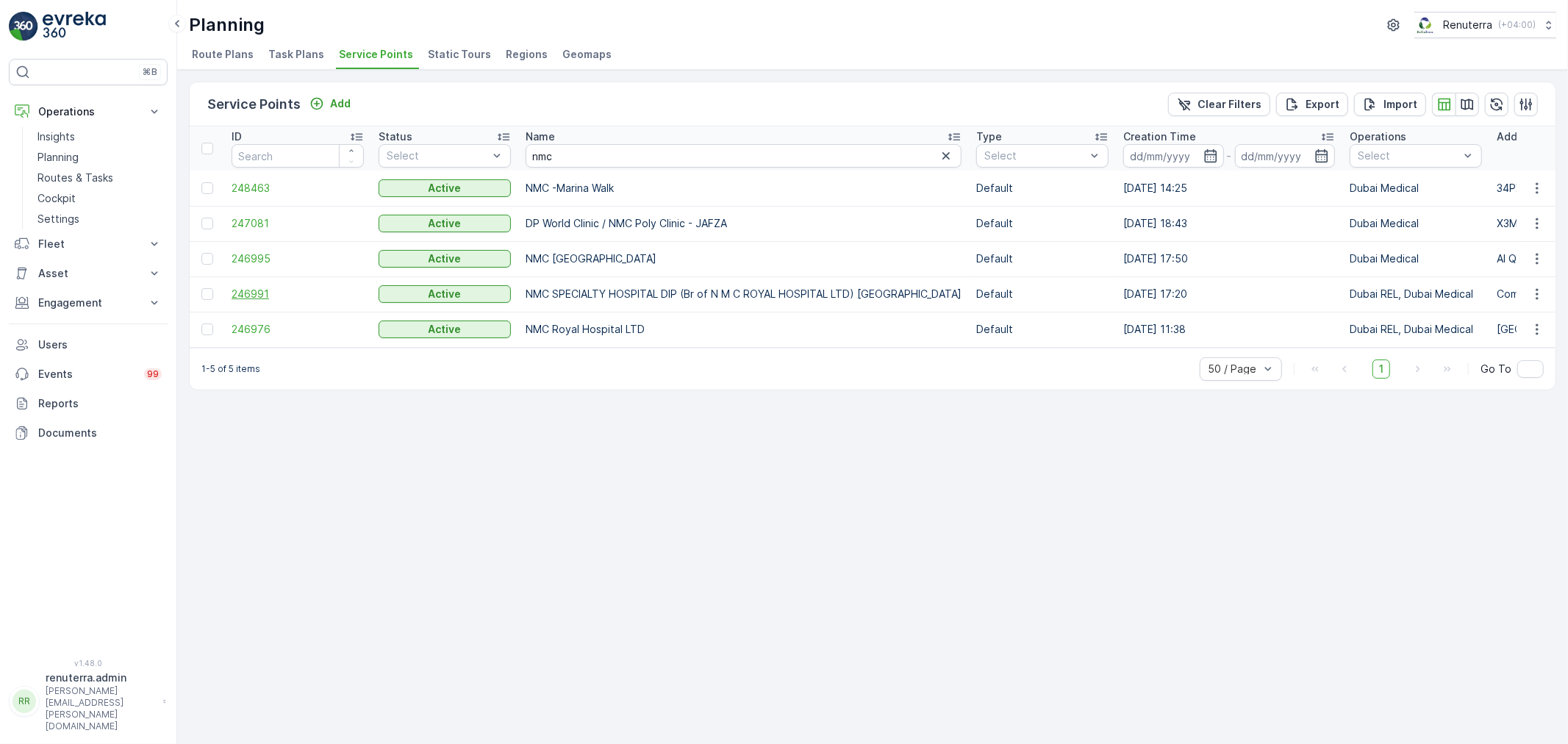
click at [268, 292] on span "246991" at bounding box center [298, 294] width 132 height 15
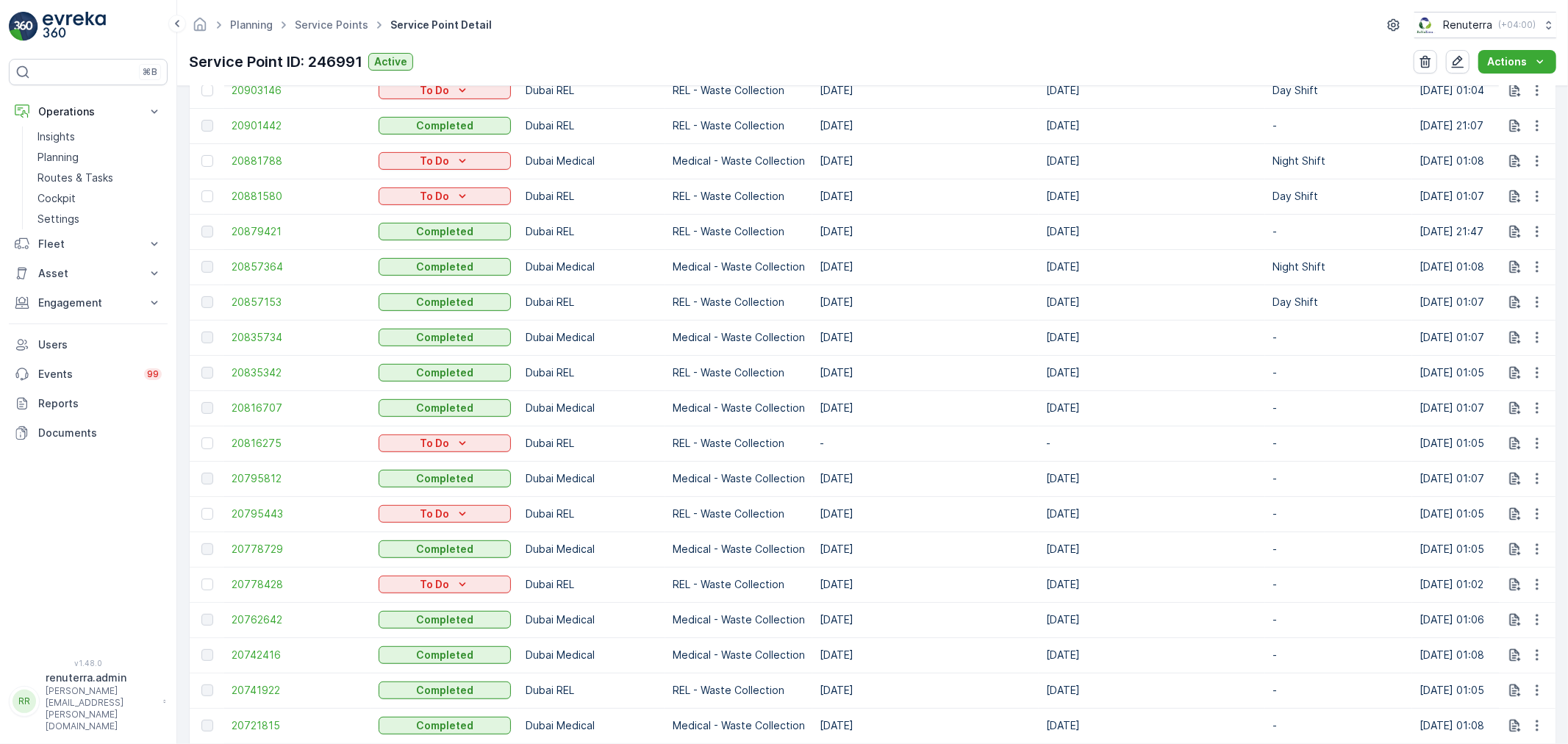
scroll to position [817, 0]
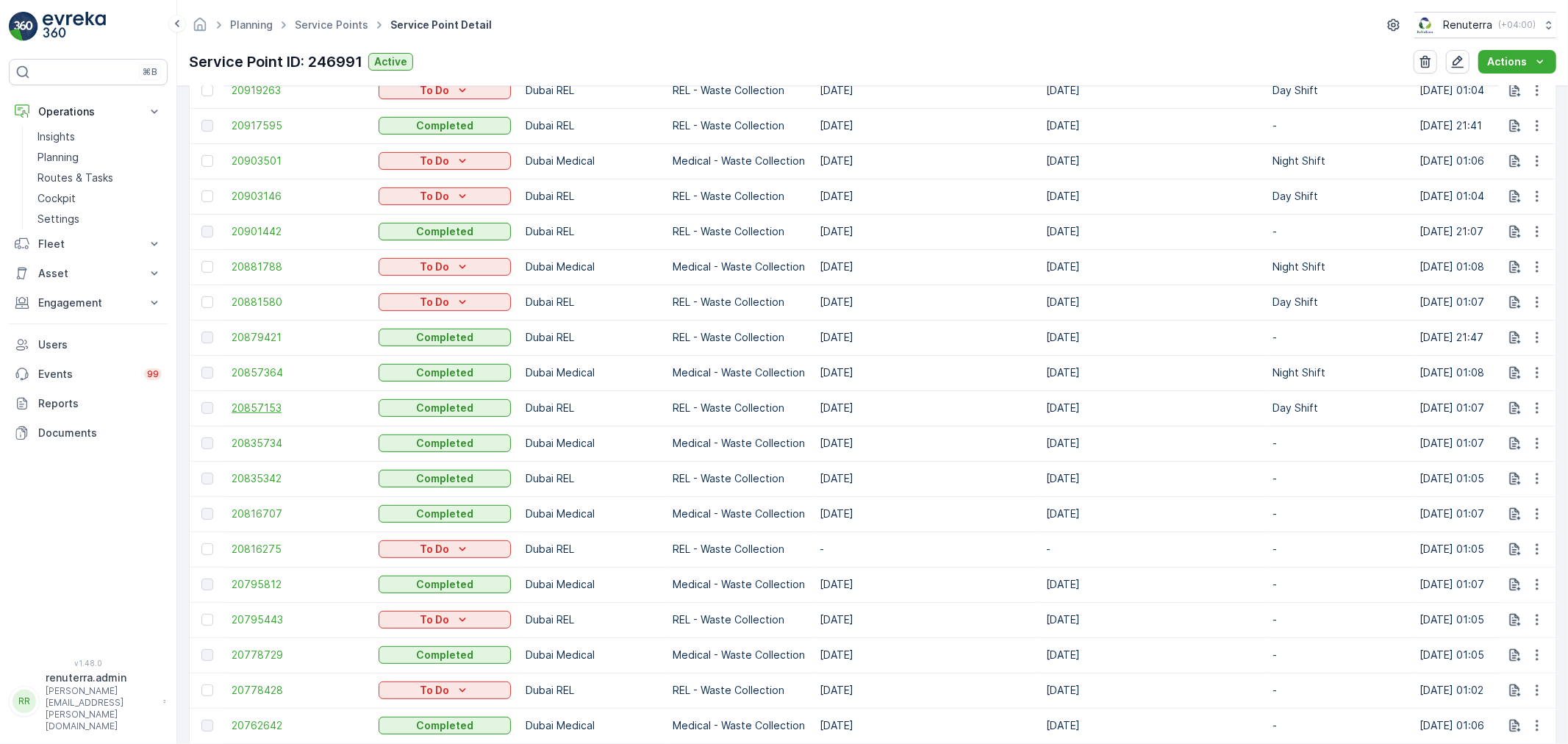
click at [284, 406] on span "20857153" at bounding box center [298, 408] width 132 height 15
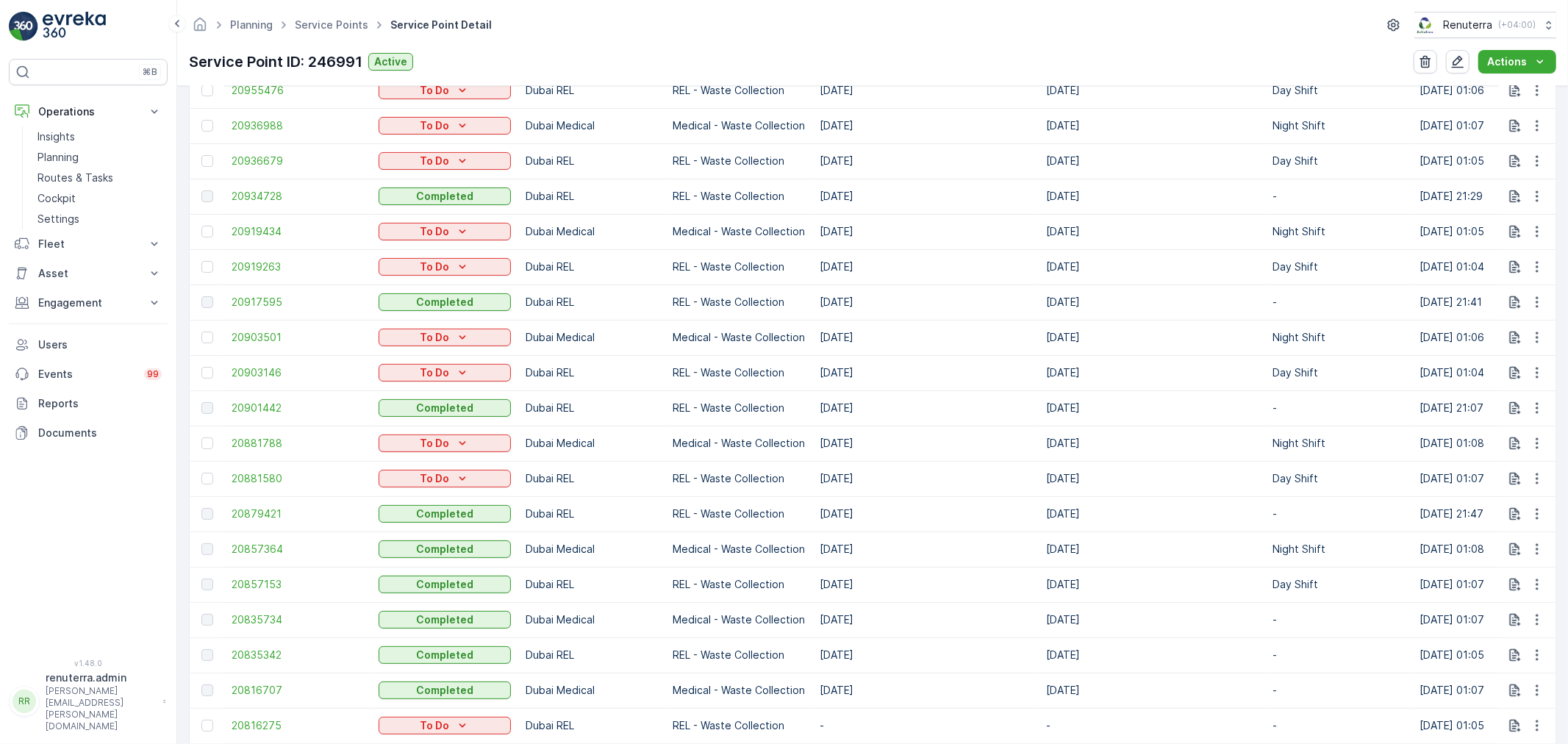
scroll to position [735, 0]
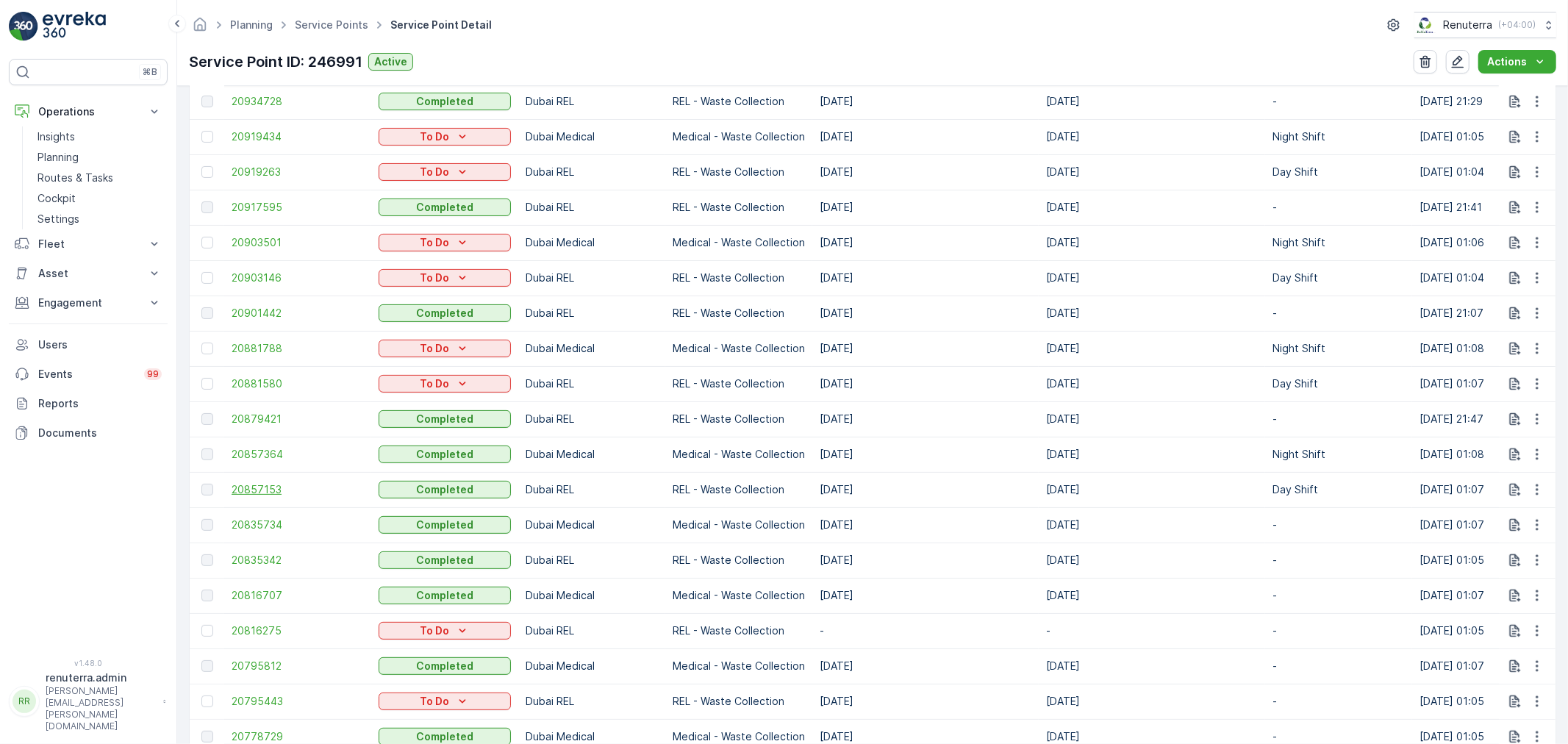
click at [289, 486] on span "20857153" at bounding box center [298, 490] width 132 height 15
